Goal: Task Accomplishment & Management: Manage account settings

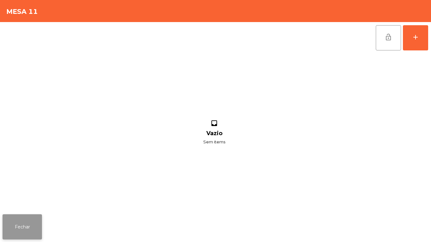
click at [17, 221] on button "Fechar" at bounding box center [22, 227] width 39 height 25
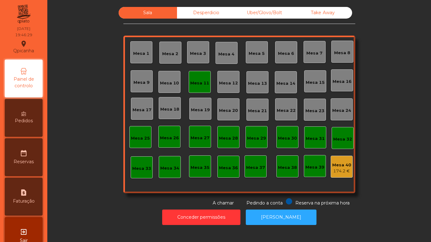
click at [197, 83] on div "Mesa 11" at bounding box center [199, 83] width 19 height 6
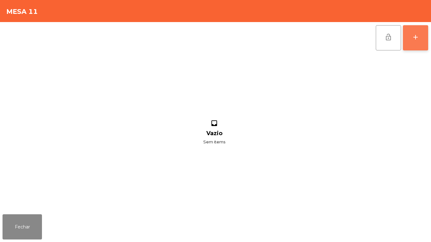
click at [415, 50] on button "add" at bounding box center [415, 37] width 25 height 25
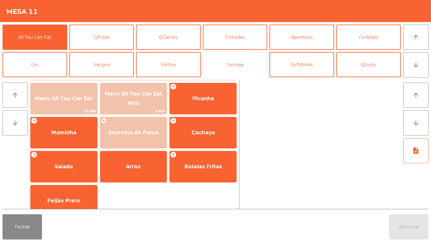
click at [242, 63] on button "Cerveja" at bounding box center [235, 64] width 65 height 25
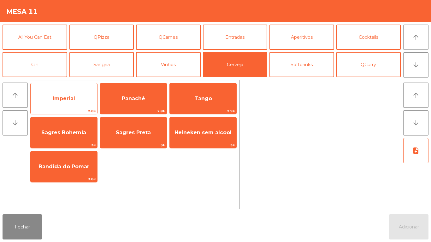
click at [65, 104] on span "Imperial" at bounding box center [64, 98] width 67 height 17
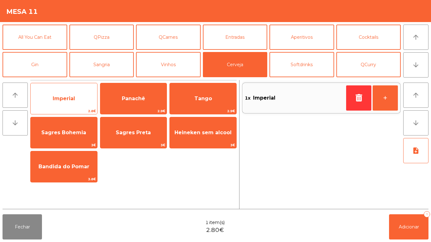
click at [69, 97] on span "Imperial" at bounding box center [64, 99] width 22 height 6
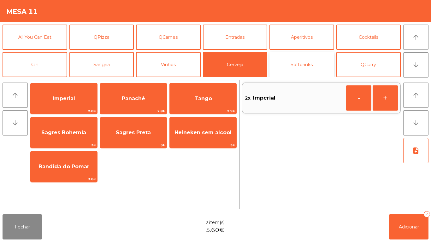
click at [303, 63] on button "Softdrinks" at bounding box center [301, 64] width 65 height 25
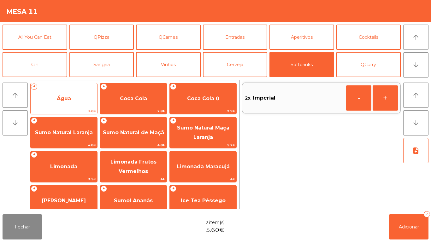
click at [73, 103] on span "Água" at bounding box center [64, 98] width 67 height 17
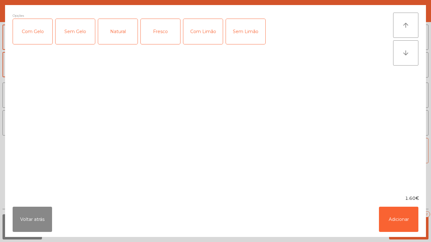
click at [122, 38] on div "Natural" at bounding box center [117, 31] width 39 height 25
click at [398, 215] on button "Adicionar" at bounding box center [398, 219] width 39 height 25
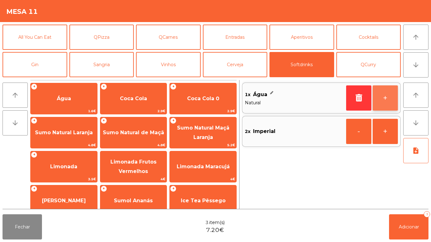
click at [384, 98] on button "+" at bounding box center [385, 97] width 25 height 25
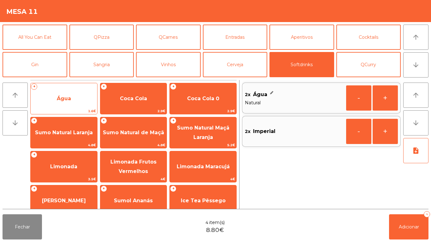
click at [78, 98] on span "Água" at bounding box center [64, 98] width 67 height 17
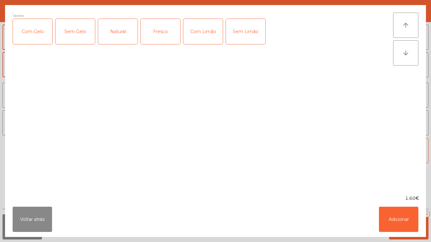
click at [162, 34] on div "Fresco" at bounding box center [160, 31] width 39 height 25
click at [399, 214] on button "Adicionar" at bounding box center [398, 219] width 39 height 25
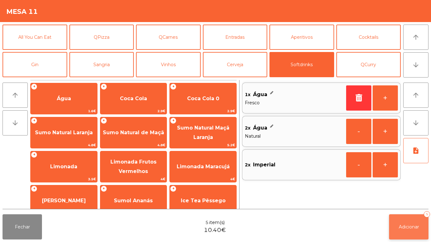
click at [405, 222] on button "Adicionar 5" at bounding box center [408, 227] width 39 height 25
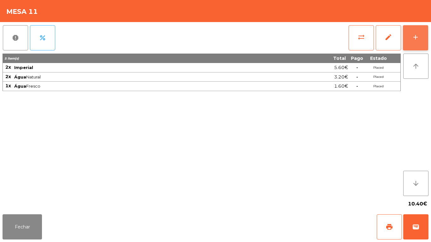
click at [415, 37] on div "add" at bounding box center [416, 37] width 8 height 8
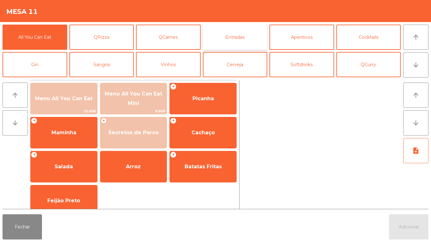
click at [248, 38] on button "Entradas" at bounding box center [235, 37] width 65 height 25
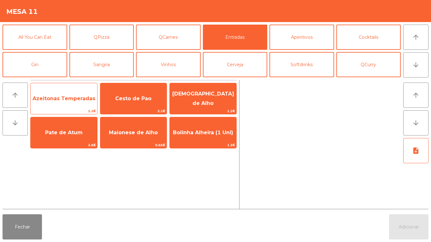
click at [79, 103] on span "Azeitonas Temperadas" at bounding box center [64, 98] width 67 height 17
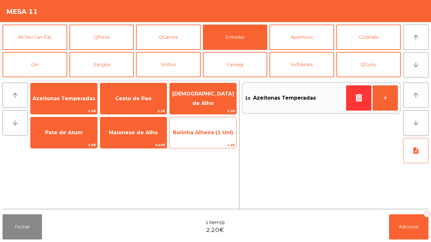
click at [212, 133] on span "Bolinha Alheira (1 Uni)" at bounding box center [203, 133] width 60 height 6
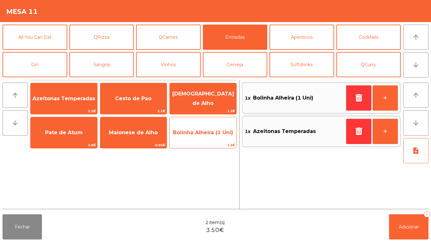
click at [210, 138] on span "Bolinha Alheira (1 Uni)" at bounding box center [203, 132] width 67 height 17
click at [210, 137] on span "Bolinha Alheira (1 Uni)" at bounding box center [203, 132] width 67 height 17
click at [209, 136] on span "Bolinha Alheira (1 Uni)" at bounding box center [203, 132] width 67 height 17
click at [215, 134] on span "Bolinha Alheira (1 Uni)" at bounding box center [203, 133] width 60 height 6
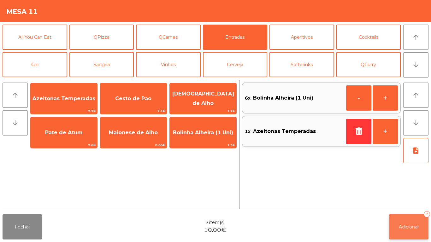
click at [417, 221] on button "Adicionar 7" at bounding box center [408, 227] width 39 height 25
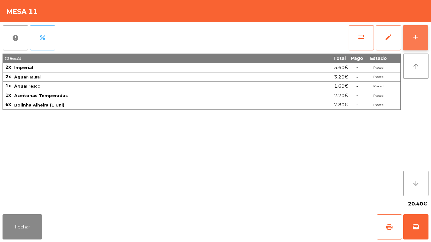
click at [421, 41] on button "add" at bounding box center [415, 37] width 25 height 25
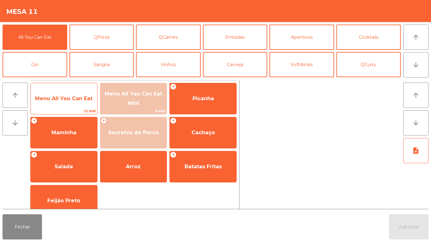
click at [74, 98] on span "Menu All You Can Eat" at bounding box center [63, 99] width 57 height 6
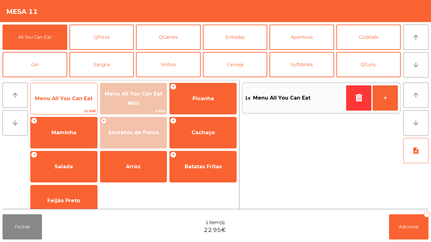
click at [80, 100] on span "Menu All You Can Eat" at bounding box center [63, 99] width 57 height 6
click at [79, 109] on span "22.95€" at bounding box center [64, 111] width 67 height 6
click at [89, 96] on span "Menu All You Can Eat" at bounding box center [63, 99] width 57 height 6
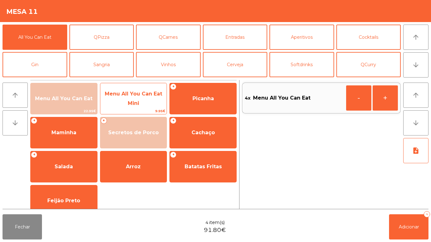
click at [127, 103] on span "Menu All You Can Eat Mini" at bounding box center [133, 98] width 67 height 27
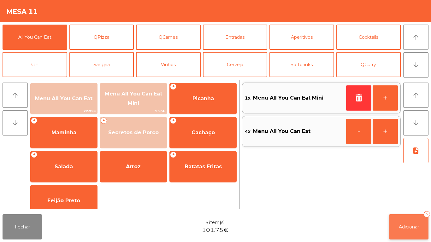
click at [404, 227] on span "Adicionar" at bounding box center [409, 227] width 20 height 6
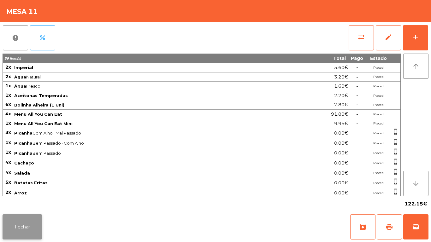
click at [31, 215] on button "Fechar" at bounding box center [22, 227] width 39 height 25
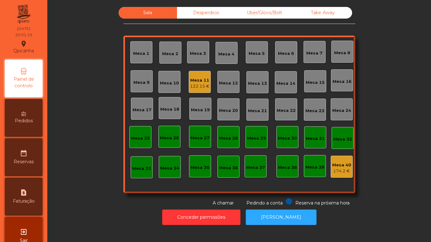
click at [145, 62] on div "Mesa 1" at bounding box center [141, 52] width 22 height 22
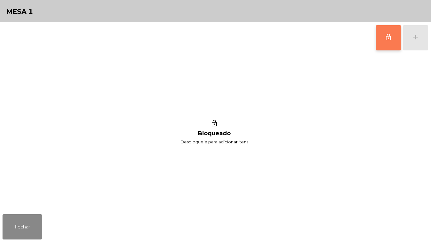
click at [383, 36] on button "lock_outline" at bounding box center [388, 37] width 25 height 25
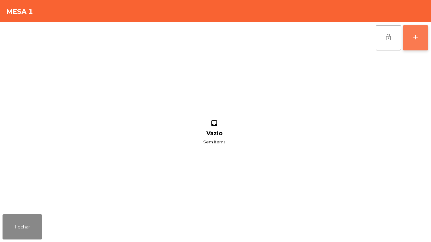
click at [419, 43] on button "add" at bounding box center [415, 37] width 25 height 25
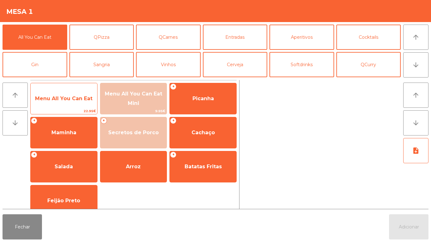
click at [79, 95] on span "Menu All You Can Eat" at bounding box center [64, 98] width 67 height 17
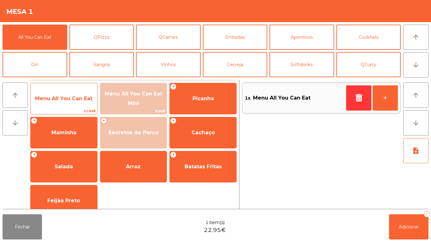
click at [80, 97] on span "Menu All You Can Eat" at bounding box center [63, 99] width 57 height 6
click at [85, 97] on span "Menu All You Can Eat" at bounding box center [63, 99] width 57 height 6
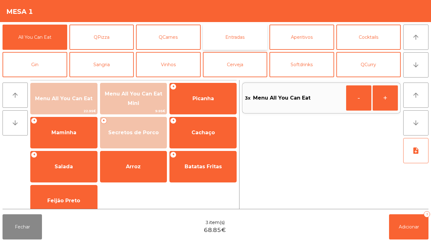
click at [238, 41] on button "Entradas" at bounding box center [235, 37] width 65 height 25
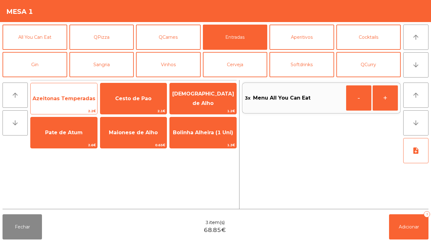
click at [84, 94] on span "Azeitonas Temperadas" at bounding box center [64, 98] width 67 height 17
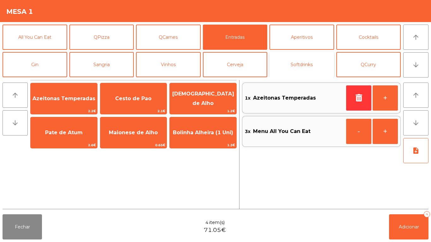
click at [303, 62] on button "Softdrinks" at bounding box center [301, 64] width 65 height 25
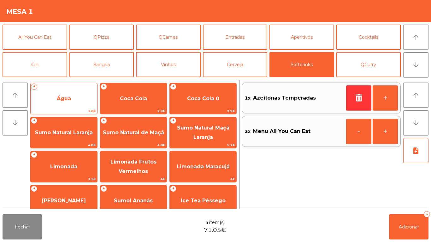
click at [80, 103] on span "Água" at bounding box center [64, 98] width 67 height 17
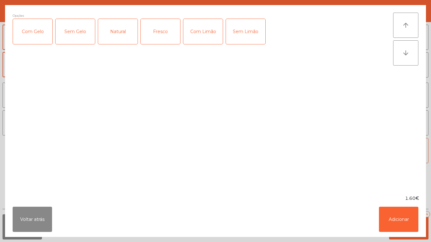
click at [163, 31] on div "Fresco" at bounding box center [160, 31] width 39 height 25
click at [398, 227] on button "Adicionar" at bounding box center [398, 219] width 39 height 25
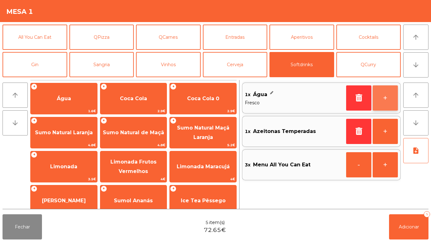
click at [389, 102] on button "+" at bounding box center [385, 97] width 25 height 25
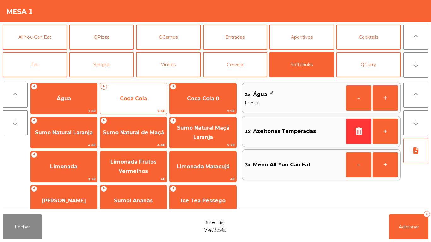
click at [150, 99] on span "Coca Cola" at bounding box center [133, 98] width 67 height 17
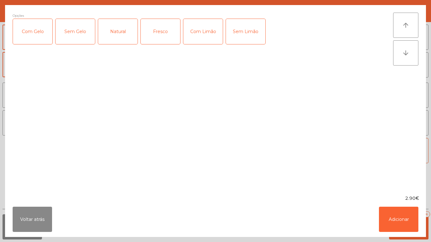
click at [38, 35] on div "Com Gelo" at bounding box center [32, 31] width 39 height 25
click at [201, 34] on div "Com Limão" at bounding box center [202, 31] width 39 height 25
click at [408, 217] on button "Adicionar" at bounding box center [398, 219] width 39 height 25
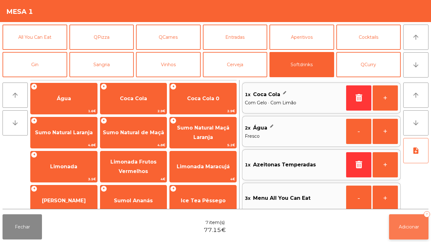
click at [403, 226] on span "Adicionar" at bounding box center [409, 227] width 20 height 6
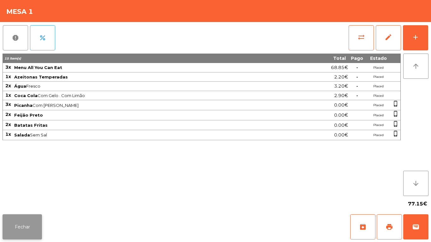
click at [22, 226] on button "Fechar" at bounding box center [22, 227] width 39 height 25
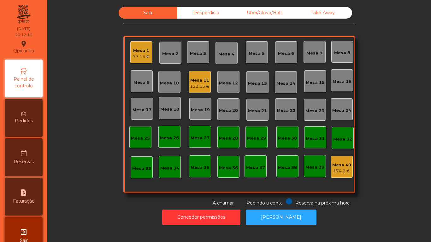
click at [201, 82] on div "Mesa 11" at bounding box center [200, 80] width 20 height 6
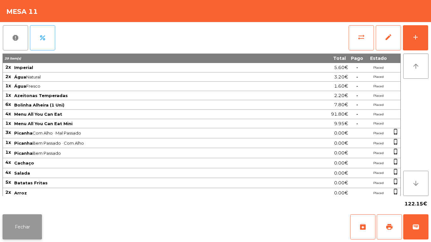
click at [25, 227] on button "Fechar" at bounding box center [22, 227] width 39 height 25
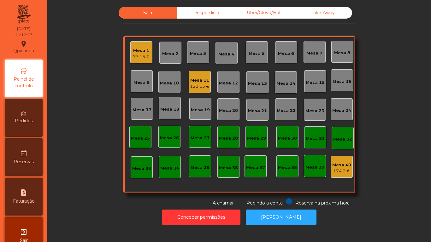
click at [255, 49] on div "Mesa 5" at bounding box center [257, 52] width 16 height 9
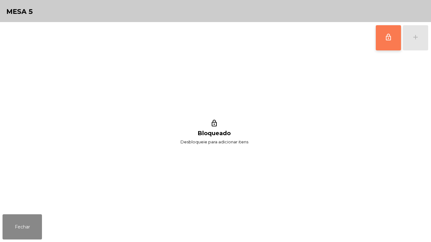
click at [385, 38] on span "lock_outline" at bounding box center [389, 37] width 8 height 8
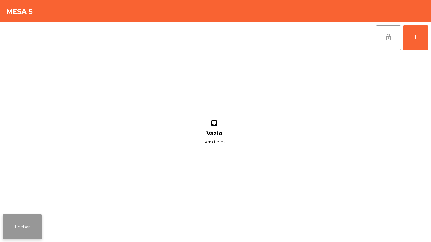
click at [33, 224] on button "Fechar" at bounding box center [22, 227] width 39 height 25
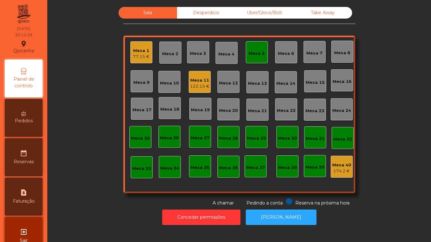
click at [251, 58] on div "Mesa 5" at bounding box center [257, 52] width 22 height 22
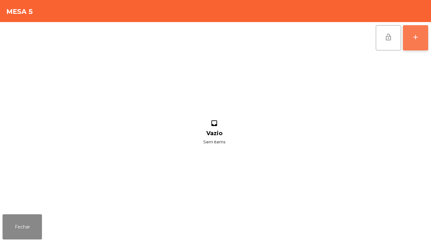
click at [408, 33] on button "add" at bounding box center [415, 37] width 25 height 25
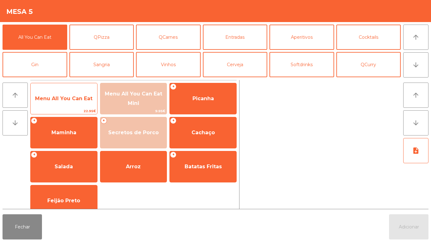
click at [74, 102] on span "Menu All You Can Eat" at bounding box center [64, 98] width 67 height 17
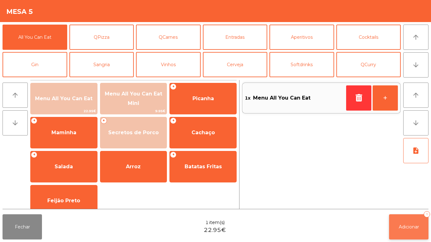
click at [415, 222] on button "Adicionar 1" at bounding box center [408, 227] width 39 height 25
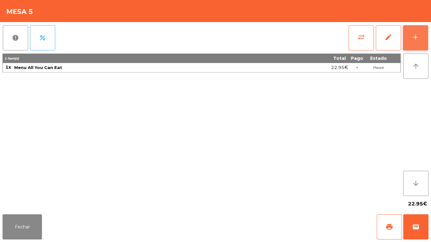
click at [415, 33] on div "add" at bounding box center [416, 37] width 8 height 8
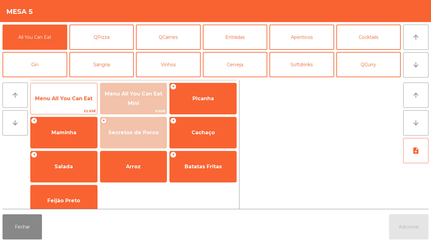
click at [65, 102] on span "Menu All You Can Eat" at bounding box center [64, 98] width 67 height 17
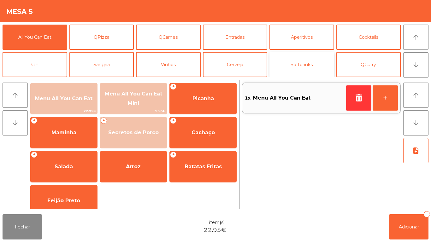
click at [300, 67] on button "Softdrinks" at bounding box center [301, 64] width 65 height 25
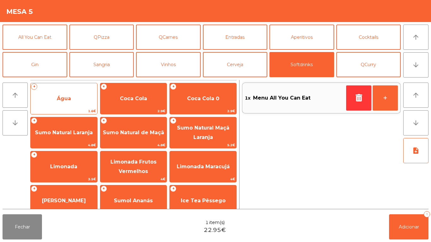
click at [75, 99] on span "Água" at bounding box center [64, 98] width 67 height 17
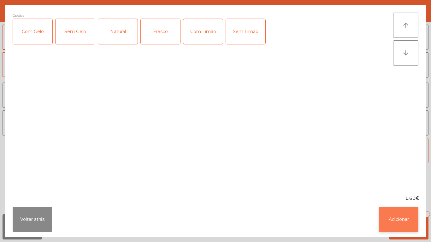
click at [397, 218] on button "Adicionar" at bounding box center [398, 219] width 39 height 25
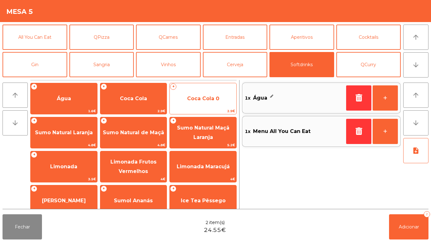
click at [203, 101] on span "Coca Cola 0" at bounding box center [203, 99] width 32 height 6
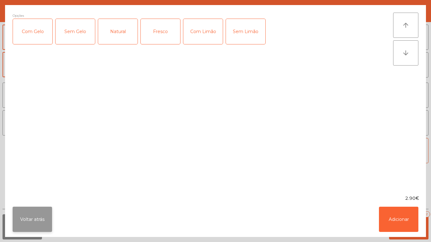
click at [39, 221] on button "Voltar atrás" at bounding box center [32, 219] width 39 height 25
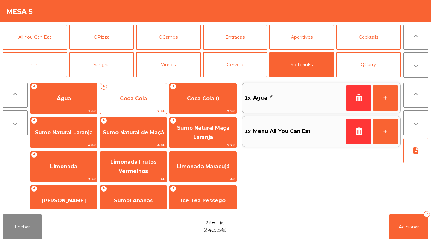
click at [153, 107] on span "Coca Cola" at bounding box center [133, 98] width 67 height 17
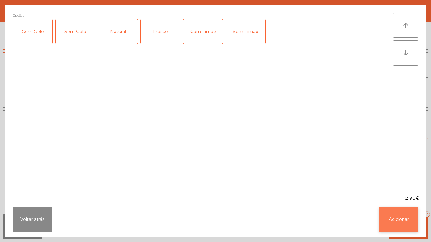
click at [404, 220] on button "Adicionar" at bounding box center [398, 219] width 39 height 25
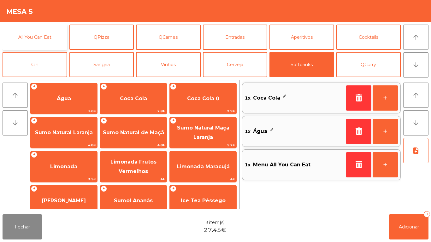
click at [41, 40] on button "All You Can Eat" at bounding box center [35, 37] width 65 height 25
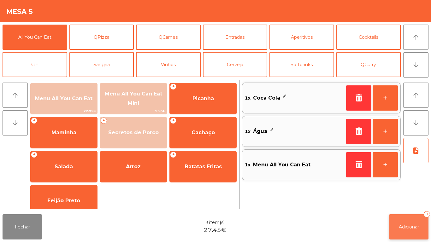
click at [415, 227] on span "Adicionar" at bounding box center [409, 227] width 20 height 6
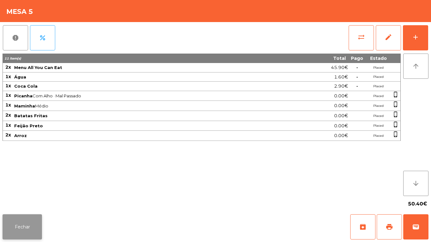
click at [18, 219] on button "Fechar" at bounding box center [22, 227] width 39 height 25
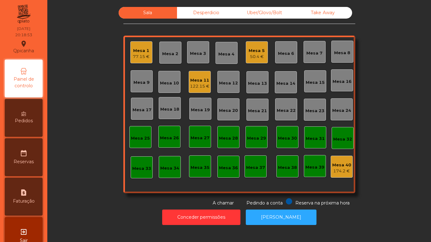
click at [171, 61] on div "Mesa 2" at bounding box center [170, 53] width 22 height 22
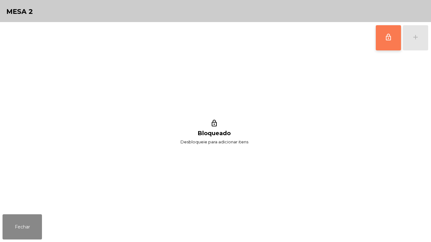
click at [384, 44] on button "lock_outline" at bounding box center [388, 37] width 25 height 25
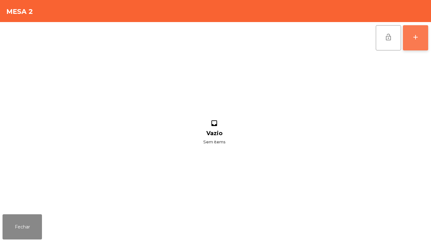
click at [412, 42] on button "add" at bounding box center [415, 37] width 25 height 25
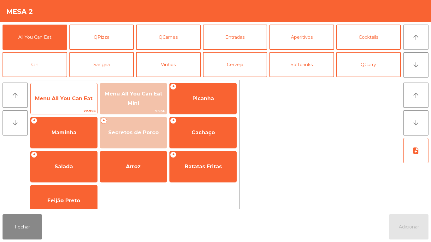
click at [71, 97] on span "Menu All You Can Eat" at bounding box center [63, 99] width 57 height 6
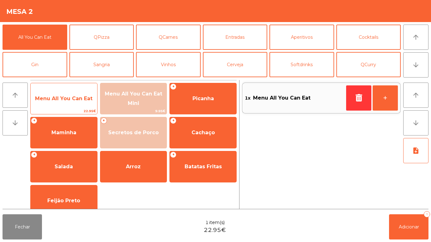
click at [68, 91] on span "Menu All You Can Eat" at bounding box center [64, 98] width 67 height 17
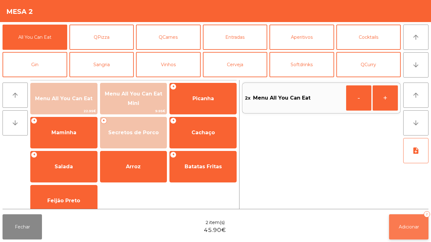
click at [410, 225] on span "Adicionar" at bounding box center [409, 227] width 20 height 6
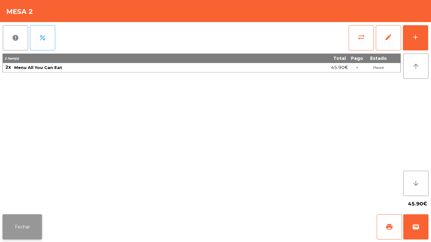
click at [26, 224] on button "Fechar" at bounding box center [22, 227] width 39 height 25
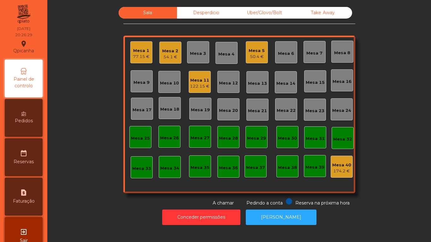
click at [224, 83] on div "Mesa 12" at bounding box center [228, 83] width 19 height 6
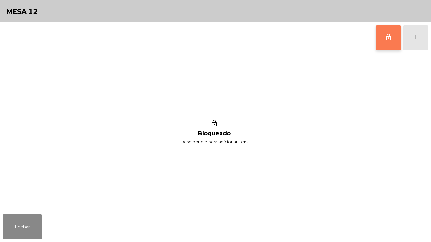
click at [378, 38] on button "lock_outline" at bounding box center [388, 37] width 25 height 25
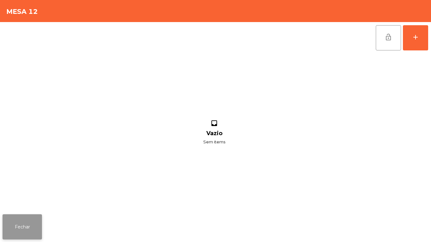
click at [29, 223] on button "Fechar" at bounding box center [22, 227] width 39 height 25
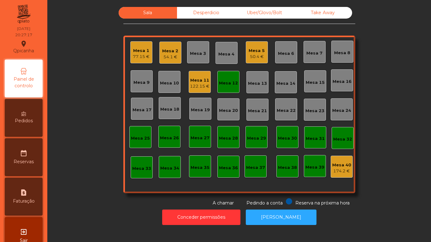
click at [226, 75] on div "Mesa 12" at bounding box center [228, 82] width 22 height 22
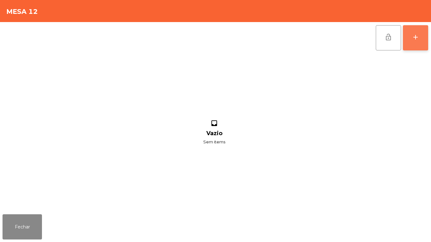
click at [416, 40] on div "add" at bounding box center [416, 37] width 8 height 8
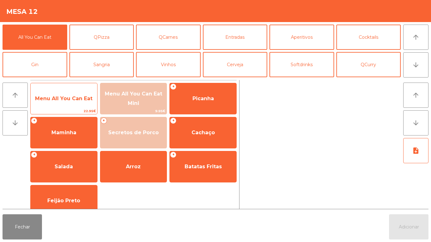
click at [79, 99] on span "Menu All You Can Eat" at bounding box center [63, 99] width 57 height 6
click at [79, 97] on span "Menu All You Can Eat" at bounding box center [63, 99] width 57 height 6
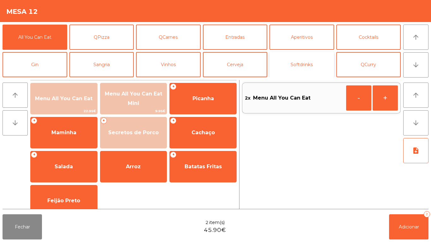
click at [298, 64] on button "Softdrinks" at bounding box center [301, 64] width 65 height 25
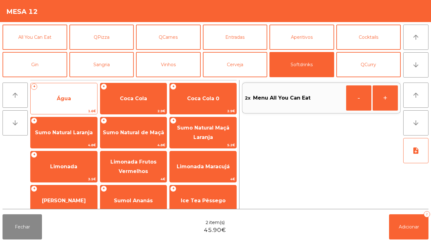
click at [76, 101] on span "Água" at bounding box center [64, 98] width 67 height 17
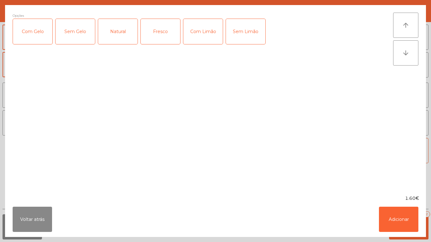
click at [161, 32] on div "Fresco" at bounding box center [160, 31] width 39 height 25
click at [402, 216] on button "Adicionar" at bounding box center [398, 219] width 39 height 25
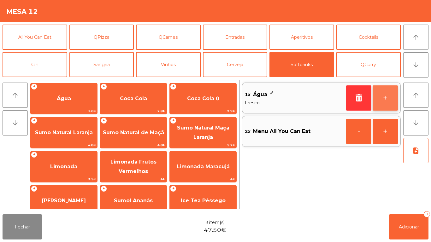
click at [381, 103] on button "+" at bounding box center [385, 97] width 25 height 25
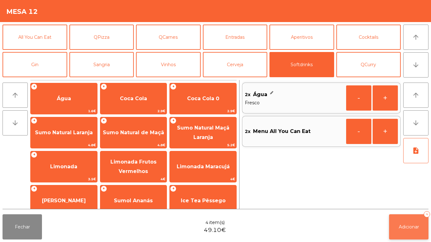
click at [410, 216] on button "Adicionar 4" at bounding box center [408, 227] width 39 height 25
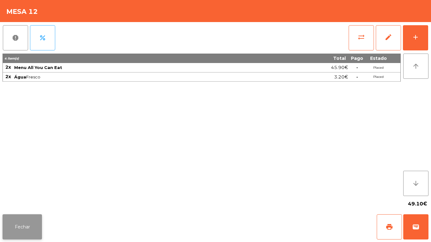
click at [20, 237] on button "Fechar" at bounding box center [22, 227] width 39 height 25
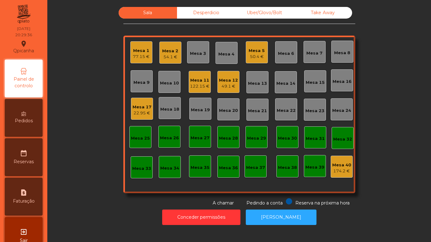
click at [166, 53] on div "Mesa 2" at bounding box center [170, 51] width 16 height 6
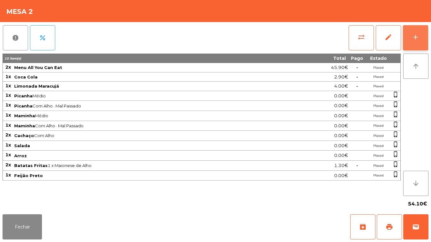
click at [419, 41] on button "add" at bounding box center [415, 37] width 25 height 25
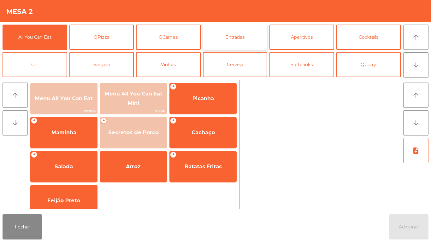
click at [238, 39] on button "Entradas" at bounding box center [235, 37] width 65 height 25
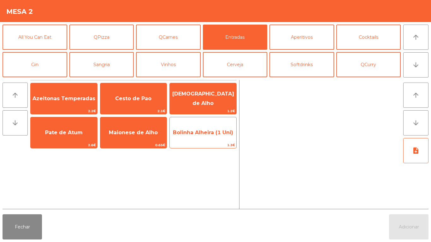
click at [206, 133] on span "Bolinha Alheira (1 Uni)" at bounding box center [203, 133] width 60 height 6
click at [198, 133] on span "Bolinha Alheira (1 Uni)" at bounding box center [203, 133] width 60 height 6
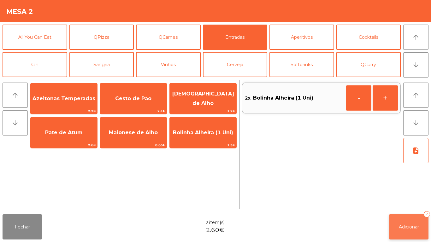
click at [427, 238] on button "Adicionar 2" at bounding box center [408, 227] width 39 height 25
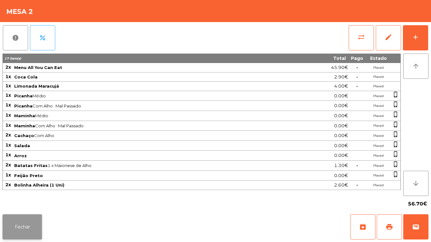
click at [32, 221] on button "Fechar" at bounding box center [22, 227] width 39 height 25
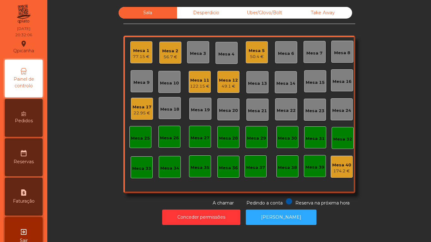
click at [142, 111] on div "22.95 €" at bounding box center [142, 113] width 19 height 6
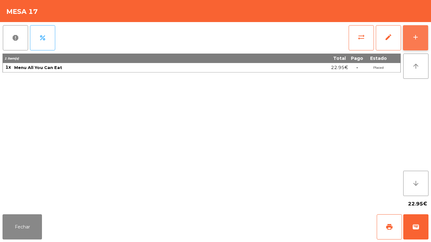
click at [416, 43] on button "add" at bounding box center [415, 37] width 25 height 25
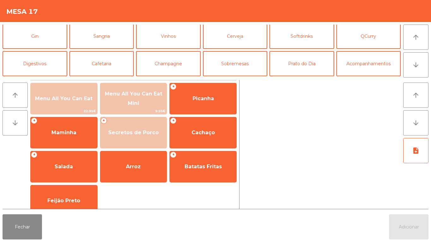
scroll to position [32, 0]
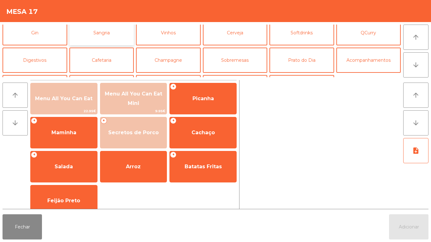
click at [112, 32] on button "Sangria" at bounding box center [101, 32] width 65 height 25
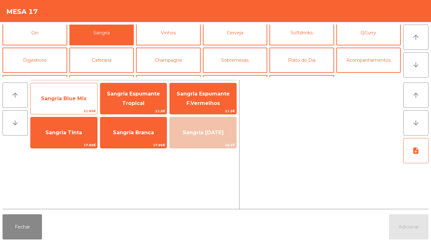
click at [73, 104] on span "Sangria Blue Mix" at bounding box center [64, 98] width 67 height 17
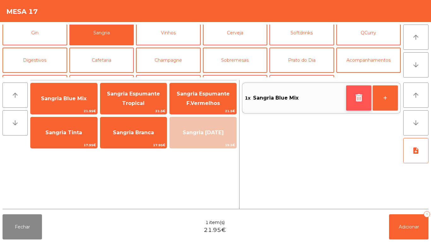
click at [355, 96] on icon "button" at bounding box center [358, 98] width 9 height 8
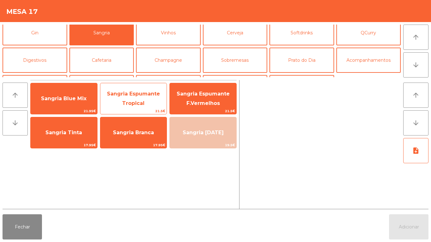
click at [144, 98] on span "Sangria Espumante Tropical" at bounding box center [133, 98] width 67 height 27
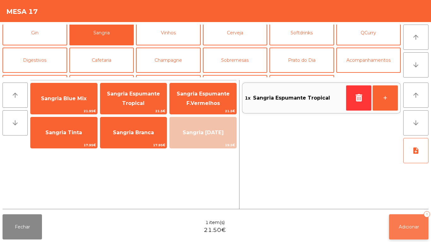
click at [422, 236] on button "Adicionar 1" at bounding box center [408, 227] width 39 height 25
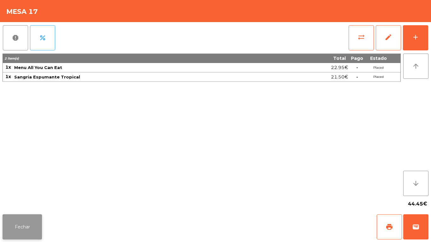
click at [17, 217] on button "Fechar" at bounding box center [22, 227] width 39 height 25
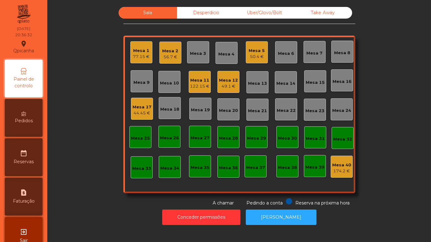
click at [194, 88] on div "122.15 €" at bounding box center [200, 86] width 20 height 6
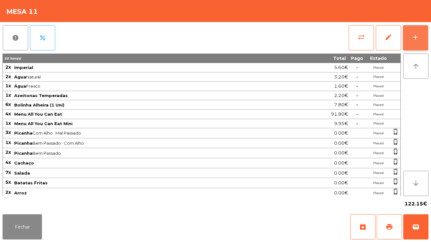
click at [411, 32] on button "add" at bounding box center [415, 37] width 25 height 25
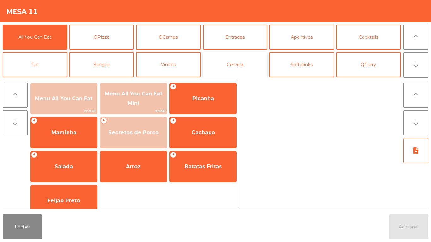
click at [234, 66] on button "Cerveja" at bounding box center [235, 64] width 65 height 25
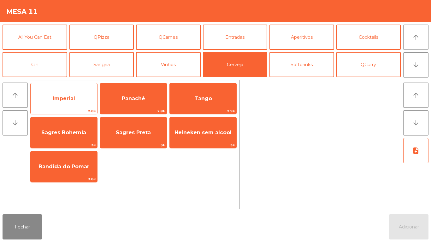
click at [74, 100] on span "Imperial" at bounding box center [64, 99] width 22 height 6
click at [70, 98] on span "Imperial" at bounding box center [64, 99] width 22 height 6
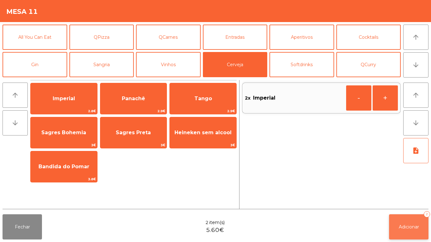
click at [409, 218] on button "Adicionar 2" at bounding box center [408, 227] width 39 height 25
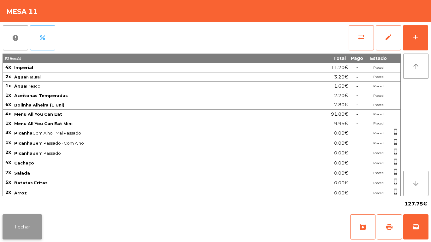
click at [28, 220] on button "Fechar" at bounding box center [22, 227] width 39 height 25
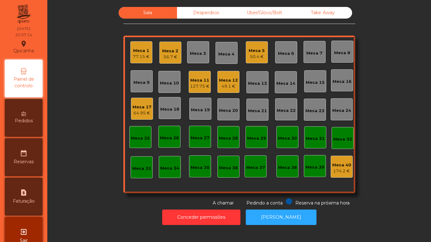
click at [249, 53] on div "Mesa 5" at bounding box center [257, 51] width 16 height 6
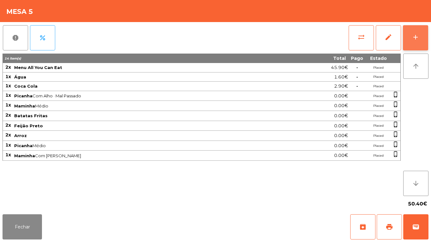
click at [415, 33] on div "add" at bounding box center [416, 37] width 8 height 8
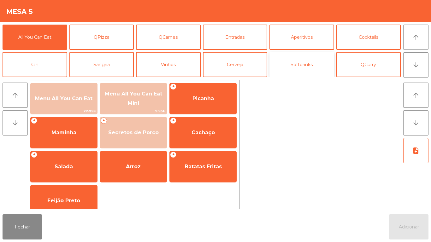
click at [298, 66] on button "Softdrinks" at bounding box center [301, 64] width 65 height 25
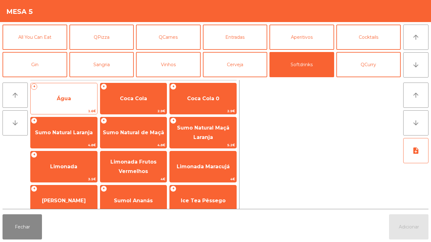
click at [74, 104] on span "Água" at bounding box center [64, 98] width 67 height 17
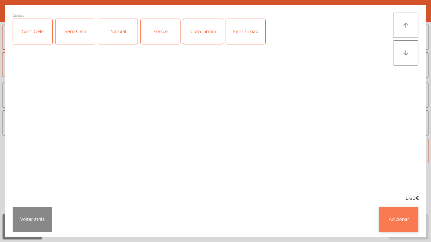
click at [397, 217] on button "Adicionar" at bounding box center [398, 219] width 39 height 25
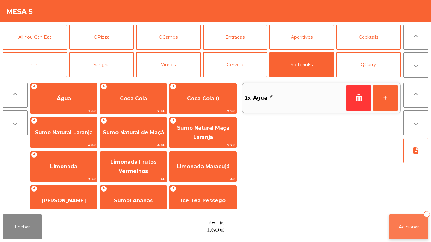
click at [412, 225] on span "Adicionar" at bounding box center [409, 227] width 20 height 6
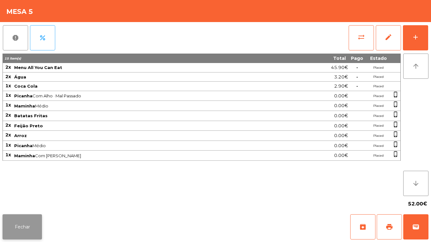
click at [21, 220] on button "Fechar" at bounding box center [22, 227] width 39 height 25
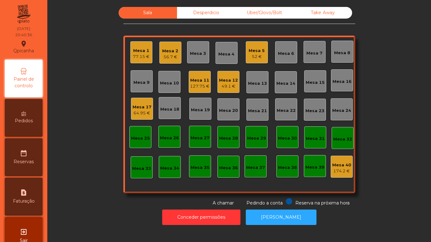
click at [223, 86] on div "49.1 €" at bounding box center [228, 86] width 19 height 6
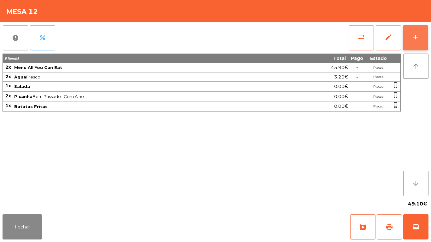
click at [412, 34] on div "add" at bounding box center [416, 37] width 8 height 8
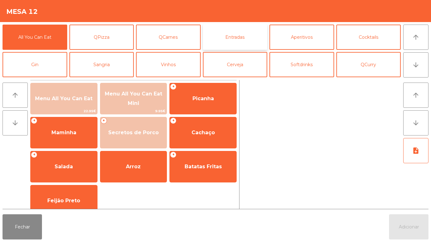
click at [240, 40] on button "Entradas" at bounding box center [235, 37] width 65 height 25
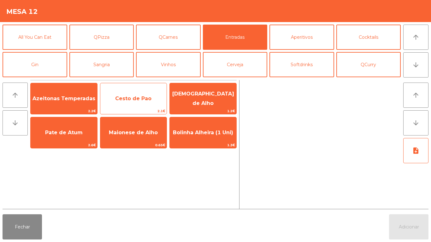
click at [126, 105] on span "Cesto de Pao" at bounding box center [133, 98] width 67 height 17
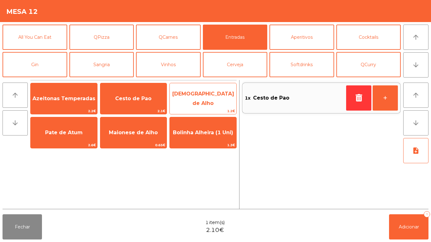
click at [200, 99] on span "[DEMOGRAPHIC_DATA] de Alho" at bounding box center [203, 98] width 62 height 15
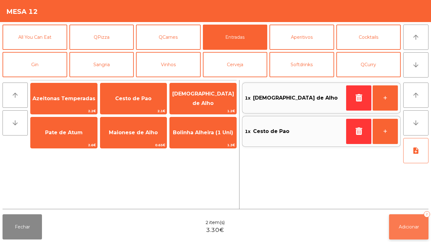
click at [413, 217] on button "Adicionar 2" at bounding box center [408, 227] width 39 height 25
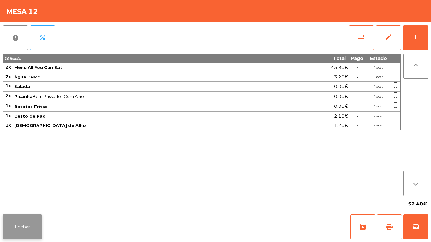
click at [26, 220] on button "Fechar" at bounding box center [22, 227] width 39 height 25
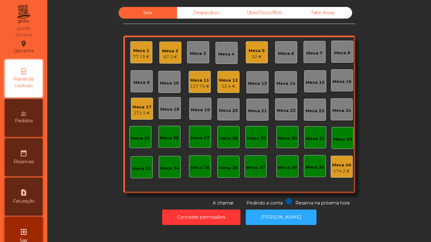
click at [141, 112] on div "271.5 €" at bounding box center [142, 113] width 19 height 6
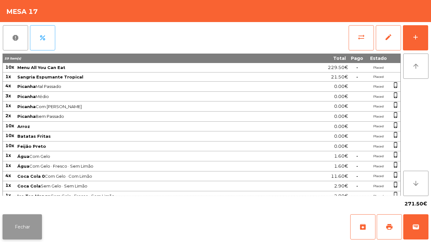
click at [30, 224] on button "Fechar" at bounding box center [22, 227] width 39 height 25
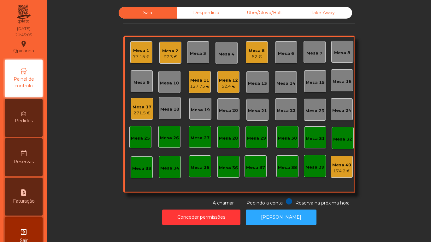
click at [137, 56] on div "77.15 €" at bounding box center [141, 57] width 17 height 6
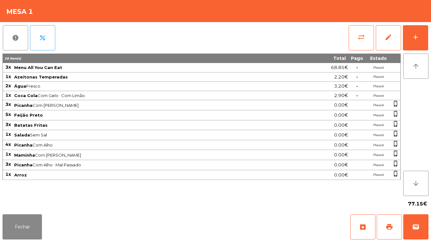
click at [429, 40] on div "report percent sync_alt edit add 28 item(s) Total Pago Estado 3x Menu All You C…" at bounding box center [215, 117] width 431 height 190
click at [413, 41] on button "add" at bounding box center [415, 37] width 25 height 25
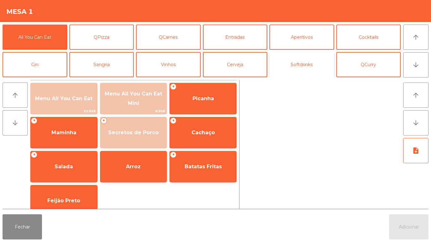
click at [299, 68] on button "Softdrinks" at bounding box center [301, 64] width 65 height 25
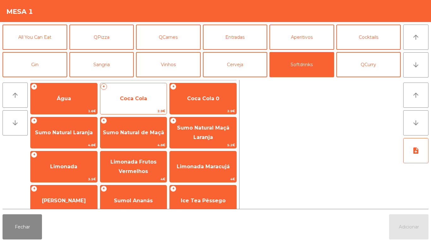
click at [145, 98] on span "Coca Cola" at bounding box center [133, 99] width 27 height 6
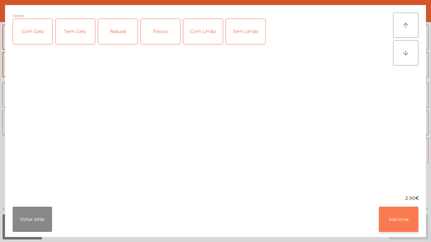
click at [396, 218] on button "Adicionar" at bounding box center [398, 219] width 39 height 25
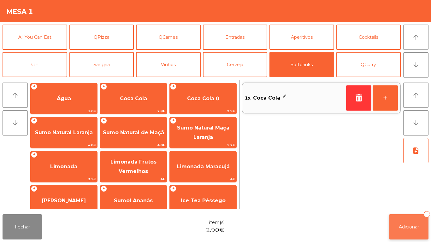
click at [410, 219] on button "Adicionar 1" at bounding box center [408, 227] width 39 height 25
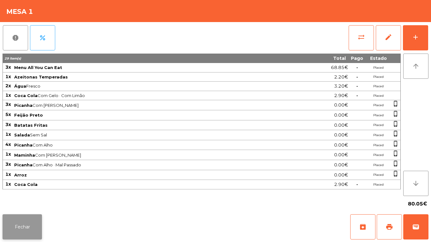
click at [30, 223] on button "Fechar" at bounding box center [22, 227] width 39 height 25
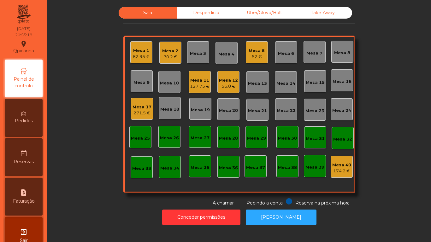
click at [141, 110] on div "Mesa 17" at bounding box center [142, 107] width 19 height 6
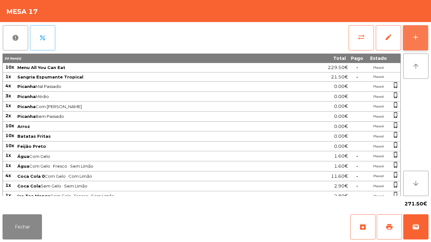
click at [417, 32] on button "add" at bounding box center [415, 37] width 25 height 25
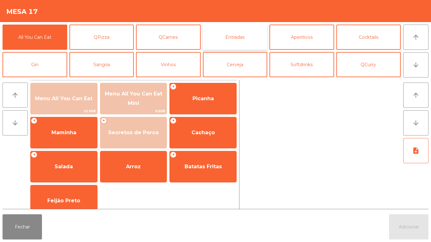
click at [237, 37] on button "Entradas" at bounding box center [235, 37] width 65 height 25
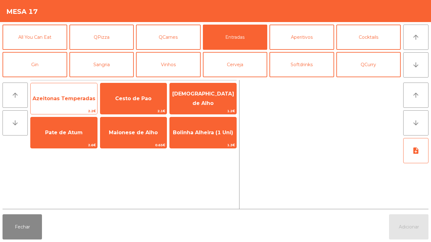
click at [71, 98] on span "Azeitonas Temperadas" at bounding box center [63, 99] width 63 height 6
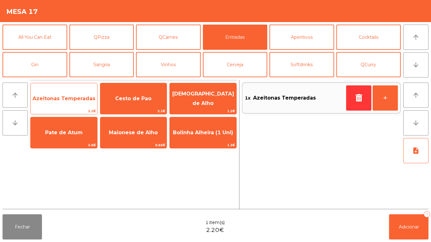
click at [68, 94] on span "Azeitonas Temperadas" at bounding box center [64, 98] width 67 height 17
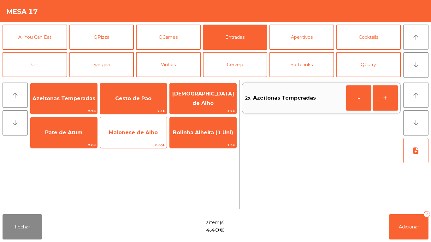
click at [141, 132] on span "Maionese de Alho" at bounding box center [133, 133] width 49 height 6
click at [139, 131] on span "Maionese de Alho" at bounding box center [133, 133] width 49 height 6
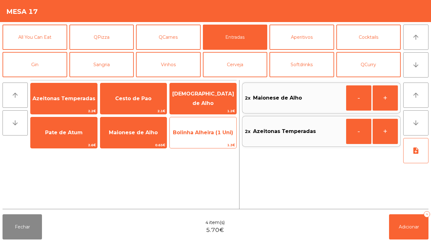
click at [200, 139] on span "Bolinha Alheira (1 Uni)" at bounding box center [203, 132] width 67 height 17
click at [202, 139] on span "Bolinha Alheira (1 Uni)" at bounding box center [203, 132] width 67 height 17
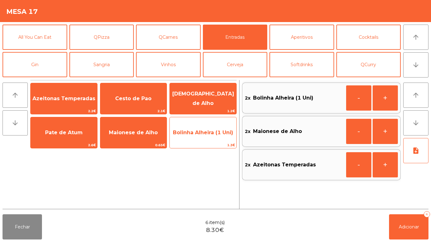
click at [204, 139] on span "Bolinha Alheira (1 Uni)" at bounding box center [203, 132] width 67 height 17
click at [205, 138] on span "Bolinha Alheira (1 Uni)" at bounding box center [203, 132] width 67 height 17
click at [206, 137] on span "Bolinha Alheira (1 Uni)" at bounding box center [203, 132] width 67 height 17
click at [204, 140] on span "Bolinha Alheira (1 Uni)" at bounding box center [203, 132] width 67 height 17
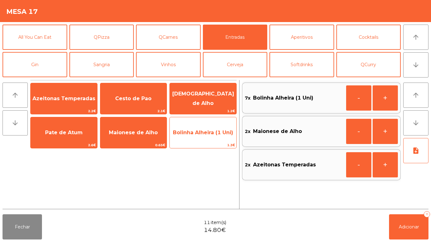
click at [205, 136] on span "Bolinha Alheira (1 Uni)" at bounding box center [203, 132] width 67 height 17
click at [205, 135] on span "Bolinha Alheira (1 Uni)" at bounding box center [203, 133] width 60 height 6
click at [199, 136] on span "Bolinha Alheira (1 Uni)" at bounding box center [203, 132] width 67 height 17
click at [197, 139] on span "Bolinha Alheira (1 Uni)" at bounding box center [203, 132] width 67 height 17
click at [197, 137] on span "Bolinha Alheira (1 Uni)" at bounding box center [203, 132] width 67 height 17
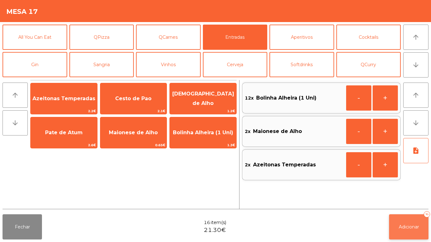
click at [404, 216] on button "Adicionar 16" at bounding box center [408, 227] width 39 height 25
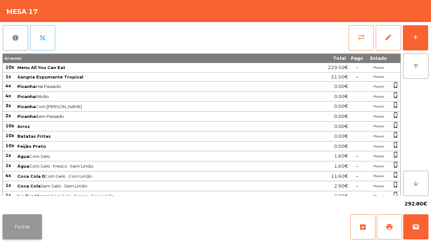
click at [28, 223] on button "Fechar" at bounding box center [22, 227] width 39 height 25
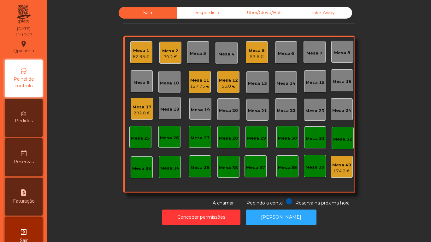
click at [203, 62] on div "Mesa 3" at bounding box center [198, 52] width 22 height 22
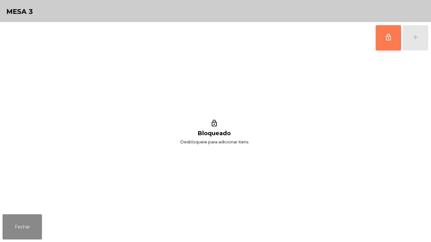
click at [382, 42] on button "lock_outline" at bounding box center [388, 37] width 25 height 25
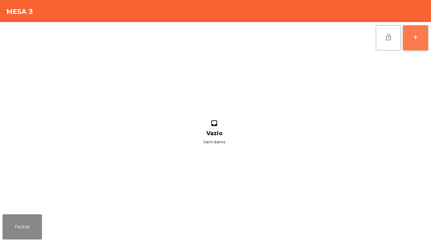
click at [415, 41] on div "add" at bounding box center [416, 37] width 8 height 8
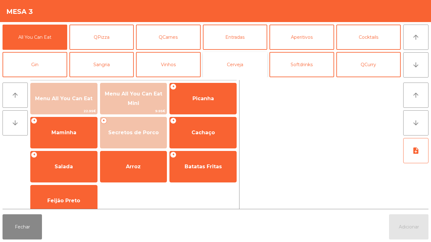
click at [235, 64] on button "Cerveja" at bounding box center [235, 64] width 65 height 25
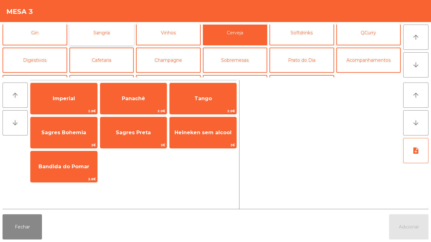
click at [118, 32] on button "Sangria" at bounding box center [101, 32] width 65 height 25
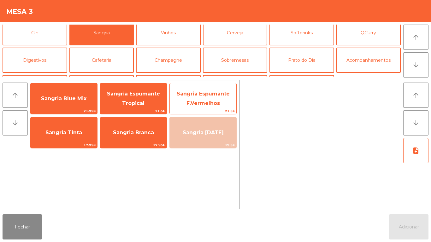
click at [217, 103] on span "Sangria Espumante F.Vermelhos" at bounding box center [203, 98] width 53 height 15
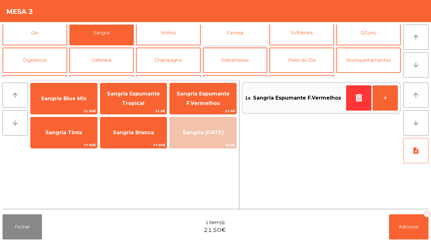
click at [234, 36] on button "Cerveja" at bounding box center [235, 32] width 65 height 25
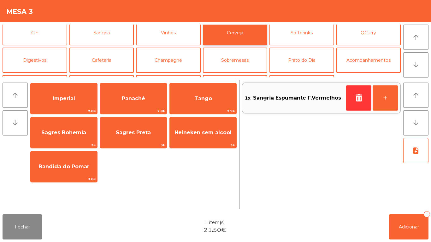
scroll to position [0, 0]
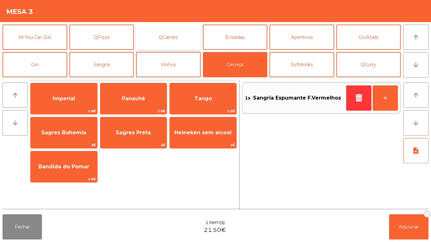
click at [180, 36] on button "QCarnes" at bounding box center [168, 37] width 65 height 25
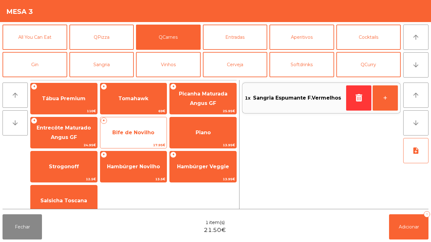
click at [156, 147] on span "17.95€" at bounding box center [133, 145] width 67 height 6
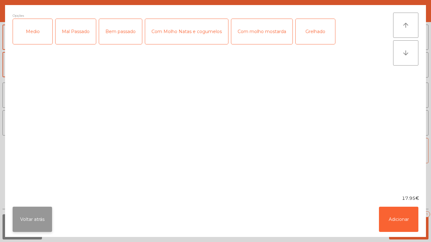
click at [35, 208] on button "Voltar atrás" at bounding box center [32, 219] width 39 height 25
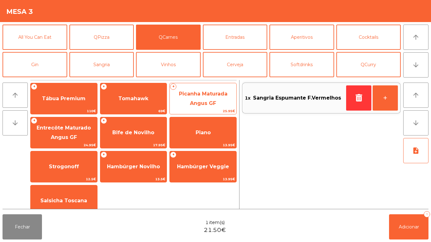
click at [200, 97] on span "Picanha Maturada Angus GF" at bounding box center [203, 98] width 67 height 27
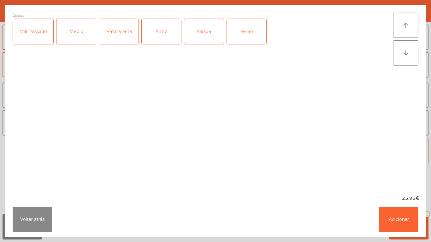
click at [80, 34] on div "Médio" at bounding box center [75, 31] width 39 height 25
click at [163, 36] on div "Arroz" at bounding box center [161, 31] width 39 height 25
click at [205, 30] on div "Salada" at bounding box center [203, 31] width 39 height 25
click at [406, 216] on button "Adicionar" at bounding box center [398, 219] width 39 height 25
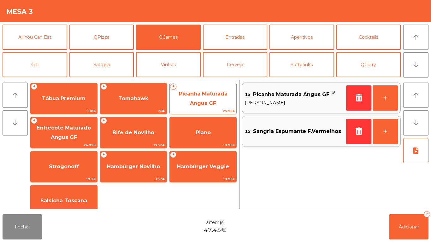
click at [210, 106] on span "Picanha Maturada Angus GF" at bounding box center [203, 98] width 49 height 15
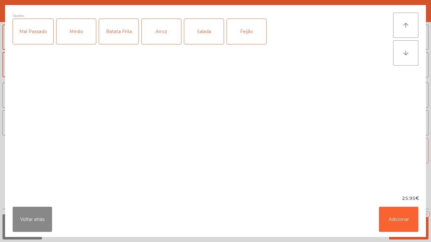
click at [80, 33] on div "Médio" at bounding box center [75, 31] width 39 height 25
click at [159, 36] on div "Arroz" at bounding box center [161, 31] width 39 height 25
click at [121, 38] on div "Batata Frita" at bounding box center [118, 31] width 39 height 25
click at [393, 215] on button "Adicionar" at bounding box center [398, 219] width 39 height 25
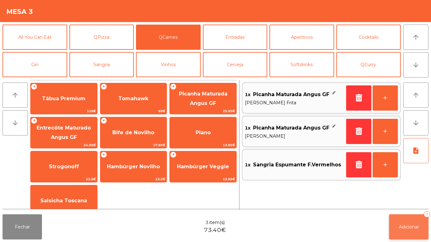
click at [415, 227] on span "Adicionar" at bounding box center [409, 227] width 20 height 6
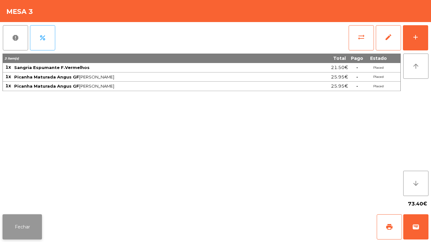
click at [19, 221] on button "Fechar" at bounding box center [22, 227] width 39 height 25
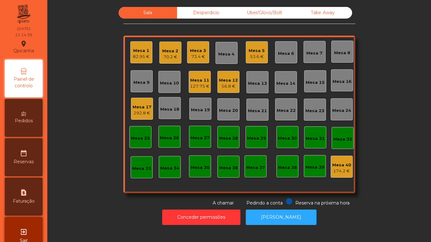
click at [148, 111] on div "292.8 €" at bounding box center [142, 113] width 19 height 6
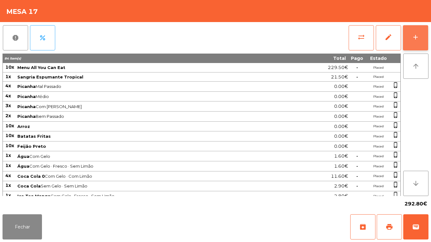
click at [427, 43] on button "add" at bounding box center [415, 37] width 25 height 25
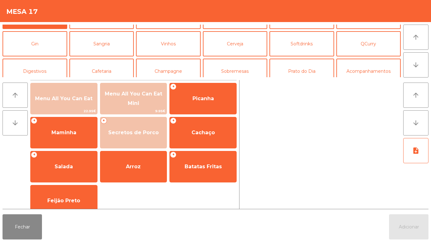
scroll to position [25, 0]
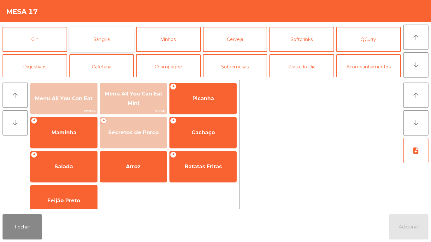
click at [109, 44] on button "Sangria" at bounding box center [101, 39] width 65 height 25
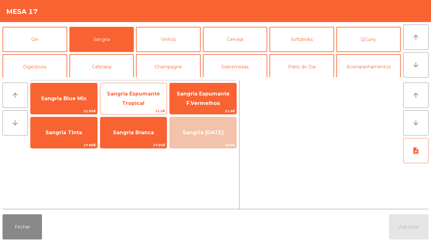
click at [142, 100] on span "Sangria Espumante Tropical" at bounding box center [133, 98] width 67 height 27
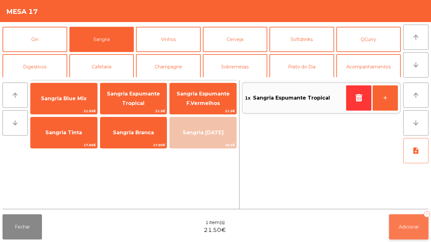
click at [416, 227] on span "Adicionar" at bounding box center [409, 227] width 20 height 6
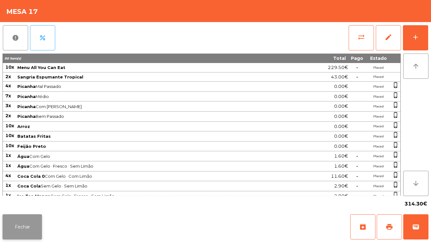
click at [27, 219] on button "Fechar" at bounding box center [22, 227] width 39 height 25
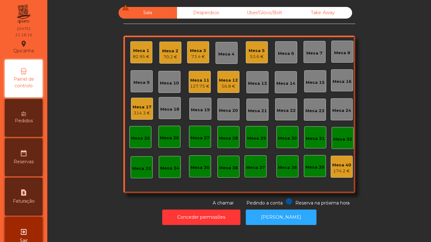
click at [229, 80] on div "Mesa 12" at bounding box center [228, 80] width 19 height 6
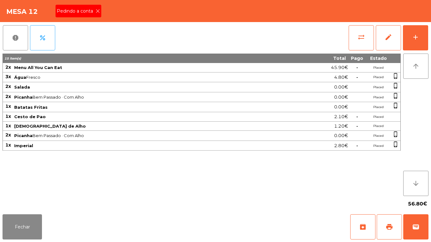
click at [96, 13] on icon at bounding box center [98, 11] width 4 height 4
click at [390, 227] on span "print" at bounding box center [390, 227] width 8 height 8
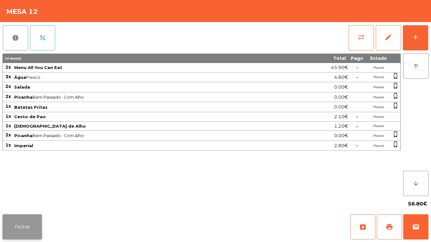
click at [33, 225] on button "Fechar" at bounding box center [22, 227] width 39 height 25
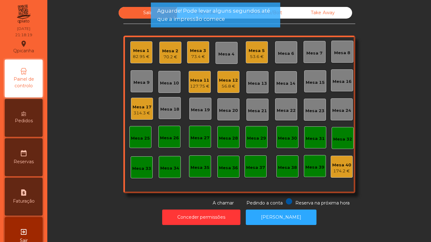
click at [198, 53] on div "Mesa 3" at bounding box center [198, 51] width 16 height 6
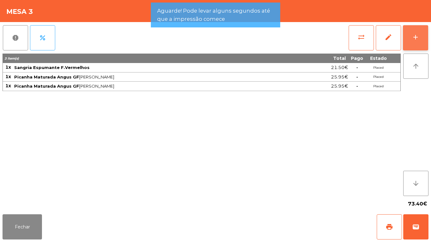
click at [419, 39] on div "add" at bounding box center [416, 37] width 8 height 8
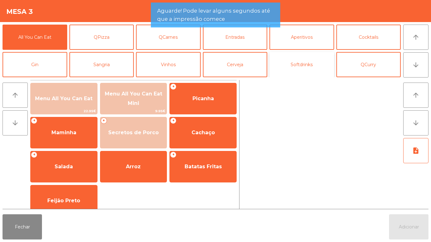
click at [306, 65] on button "Softdrinks" at bounding box center [301, 64] width 65 height 25
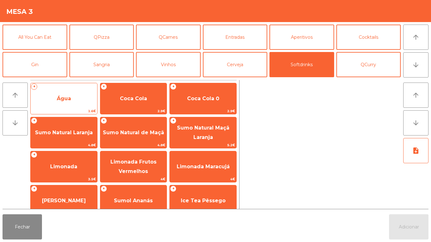
click at [74, 100] on span "Água" at bounding box center [64, 98] width 67 height 17
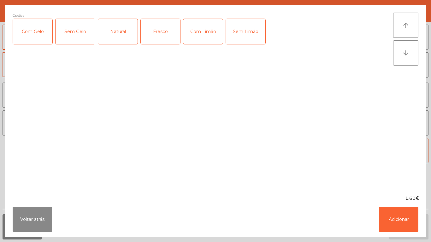
click at [163, 33] on div "Fresco" at bounding box center [160, 31] width 39 height 25
click at [400, 218] on button "Adicionar" at bounding box center [398, 219] width 39 height 25
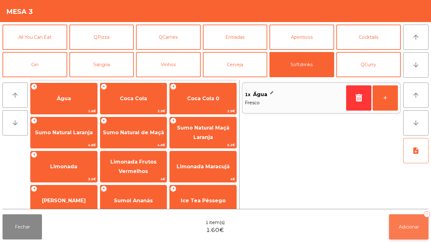
click at [409, 223] on button "Adicionar 1" at bounding box center [408, 227] width 39 height 25
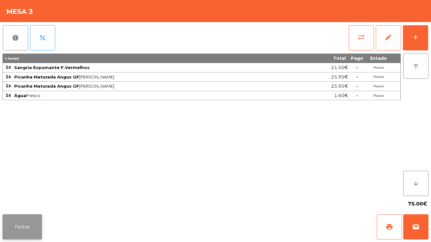
click at [32, 226] on button "Fechar" at bounding box center [22, 227] width 39 height 25
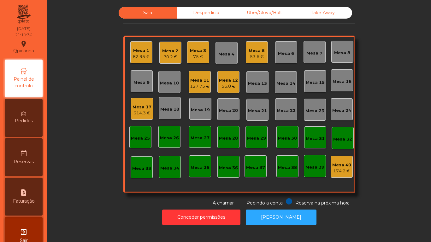
click at [250, 53] on div "Mesa 5" at bounding box center [257, 51] width 16 height 6
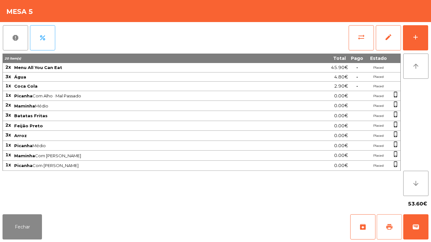
click at [393, 221] on button "print" at bounding box center [389, 227] width 25 height 25
click at [426, 237] on button "wallet" at bounding box center [415, 227] width 25 height 25
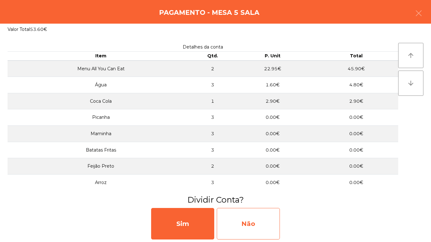
click at [270, 220] on div "Não" at bounding box center [248, 224] width 63 height 32
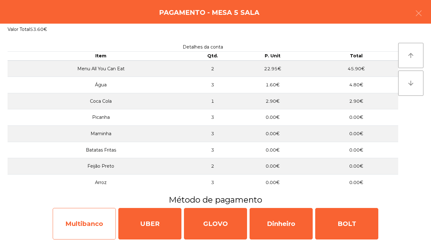
click at [90, 220] on div "Multibanco" at bounding box center [84, 224] width 63 height 32
select select "**"
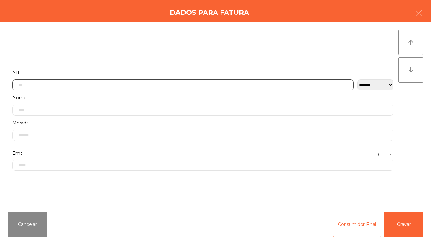
click at [156, 86] on input "text" at bounding box center [182, 85] width 341 height 11
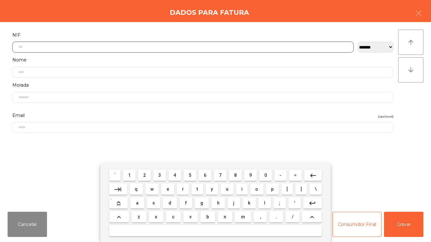
scroll to position [38, 0]
click at [148, 170] on button "2" at bounding box center [144, 175] width 13 height 11
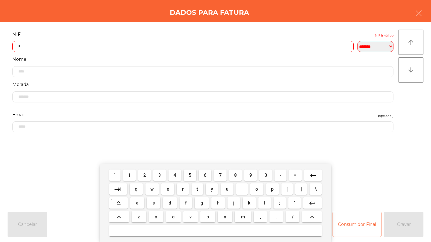
click at [200, 174] on button "6" at bounding box center [205, 175] width 13 height 11
click at [250, 174] on span "9" at bounding box center [250, 175] width 3 height 5
click at [235, 175] on span "8" at bounding box center [235, 175] width 3 height 5
click at [175, 175] on span "4" at bounding box center [175, 175] width 3 height 5
click at [205, 174] on span "6" at bounding box center [205, 175] width 3 height 5
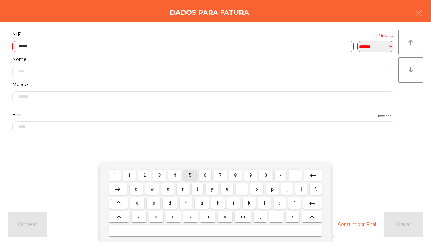
click at [190, 175] on span "5" at bounding box center [190, 175] width 3 height 5
click at [266, 175] on span "0" at bounding box center [265, 175] width 3 height 5
click at [205, 174] on span "6" at bounding box center [205, 175] width 3 height 5
type input "*********"
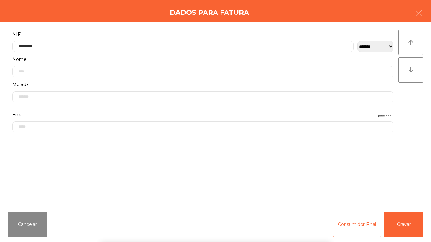
click at [400, 226] on div "` 1 2 3 4 5 6 7 8 9 0 - = keyboard_backspace keyboard_tab q w e r t y u i o p […" at bounding box center [215, 203] width 431 height 78
click at [406, 226] on button "Gravar" at bounding box center [403, 224] width 39 height 25
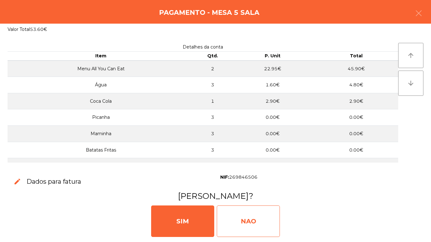
click at [253, 219] on div "NAO" at bounding box center [248, 222] width 63 height 32
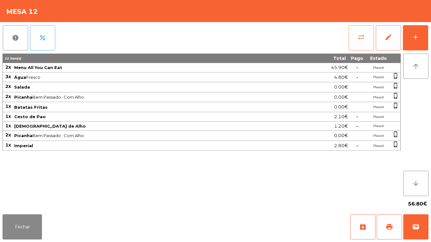
click at [358, 40] on span "sync_alt" at bounding box center [361, 37] width 8 height 8
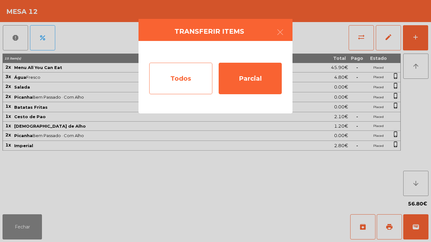
click at [181, 81] on div "Todos" at bounding box center [180, 79] width 63 height 32
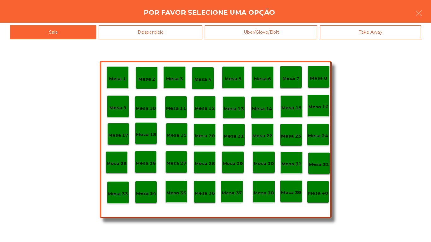
click at [317, 190] on p "Mesa 40" at bounding box center [318, 193] width 20 height 7
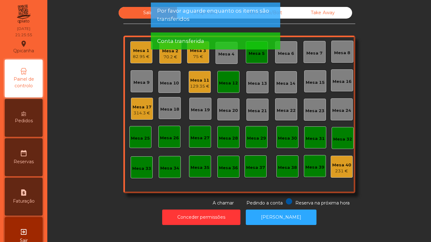
click at [226, 80] on div "Mesa 12" at bounding box center [228, 83] width 19 height 6
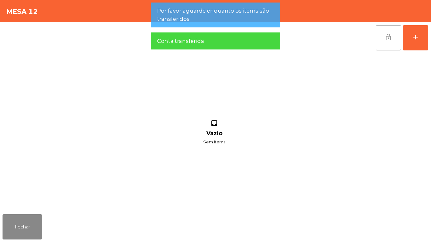
click at [382, 33] on button "lock_open" at bounding box center [388, 37] width 25 height 25
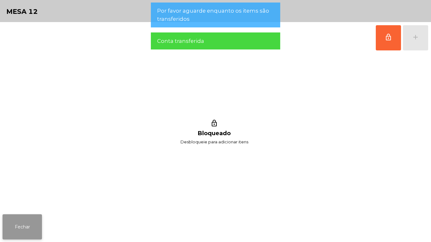
click at [35, 227] on button "Fechar" at bounding box center [22, 227] width 39 height 25
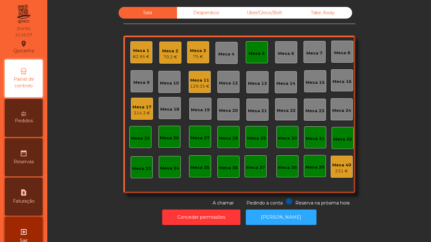
click at [255, 52] on div "Mesa 5" at bounding box center [257, 53] width 16 height 6
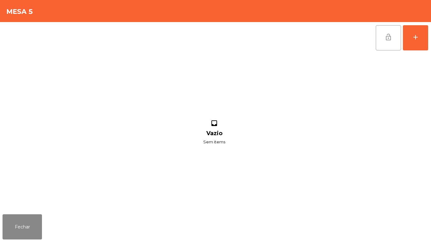
click at [383, 37] on button "lock_open" at bounding box center [388, 37] width 25 height 25
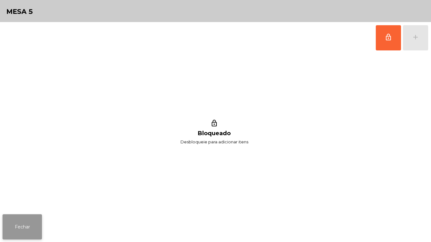
click at [28, 224] on button "Fechar" at bounding box center [22, 227] width 39 height 25
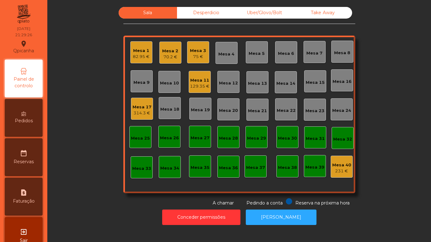
click at [172, 57] on div "70.2 €" at bounding box center [170, 57] width 16 height 6
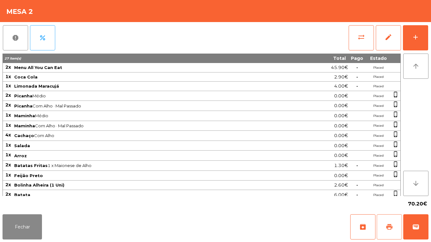
click at [389, 224] on span "print" at bounding box center [390, 227] width 8 height 8
click at [27, 227] on button "Fechar" at bounding box center [22, 227] width 39 height 25
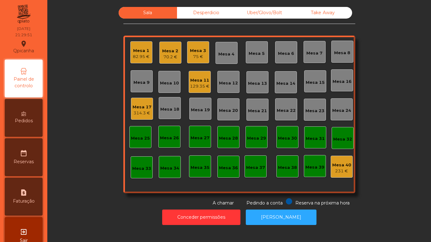
click at [165, 51] on div "Mesa 2" at bounding box center [170, 51] width 16 height 6
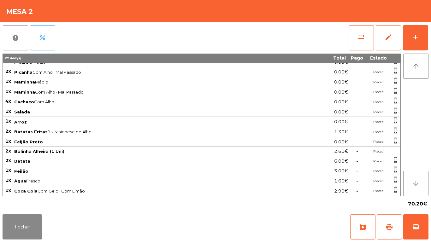
scroll to position [44, 0]
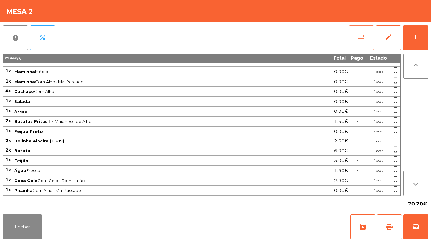
click at [356, 37] on button "sync_alt" at bounding box center [361, 37] width 25 height 25
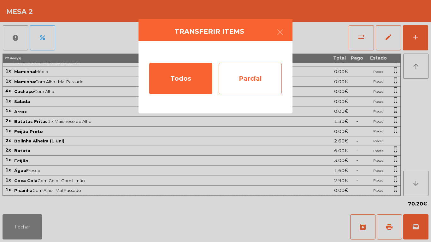
click at [260, 74] on div "Parcial" at bounding box center [250, 79] width 63 height 32
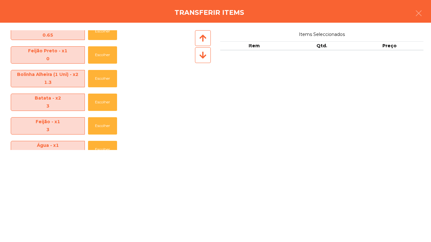
scroll to position [235, 0]
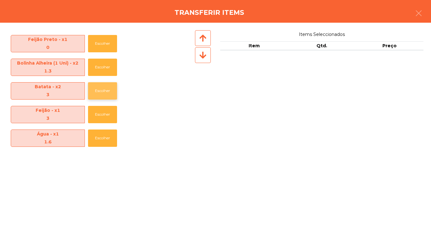
click at [106, 92] on button "Escolher" at bounding box center [102, 90] width 29 height 17
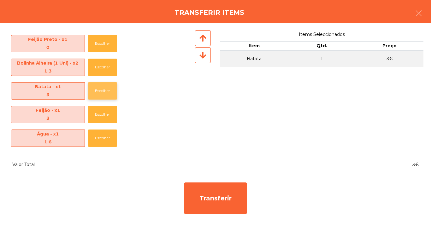
click at [109, 90] on button "Escolher" at bounding box center [102, 90] width 29 height 17
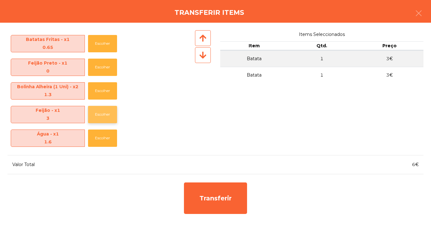
click at [111, 114] on button "Escolher" at bounding box center [102, 114] width 29 height 17
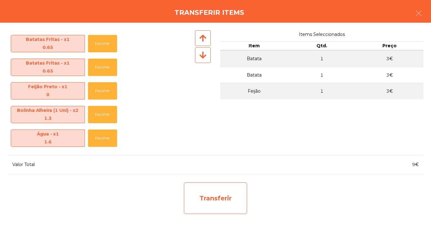
click at [232, 194] on div "Transferir" at bounding box center [215, 199] width 63 height 32
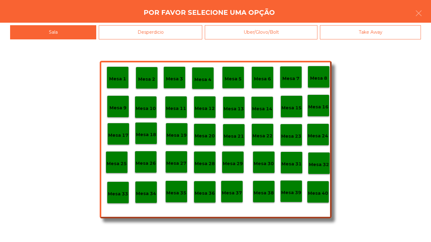
click at [188, 32] on div "Desperdicio" at bounding box center [150, 32] width 103 height 14
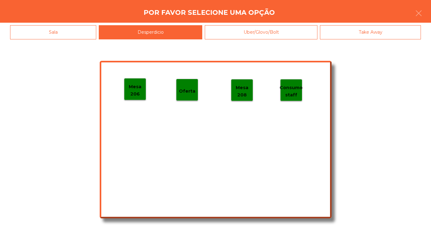
click at [139, 88] on p "Mesa 206" at bounding box center [134, 90] width 21 height 14
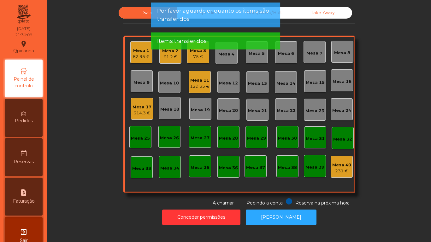
click at [171, 58] on div "61.2 €" at bounding box center [170, 57] width 16 height 6
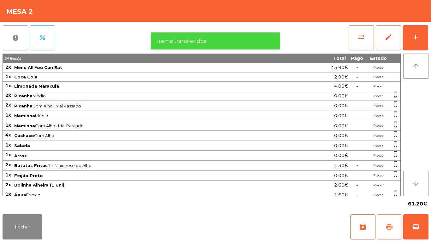
click at [388, 222] on button "print" at bounding box center [389, 227] width 25 height 25
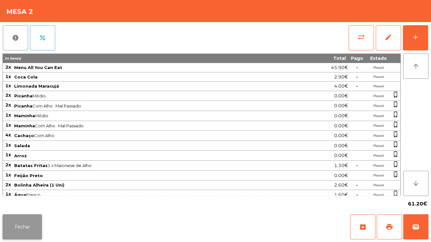
click at [37, 226] on button "Fechar" at bounding box center [22, 227] width 39 height 25
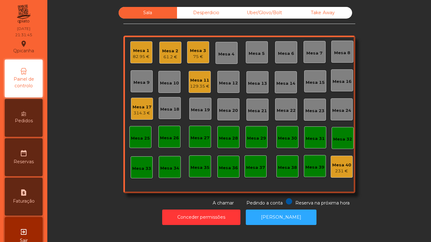
click at [190, 80] on div "Mesa 11" at bounding box center [200, 80] width 20 height 6
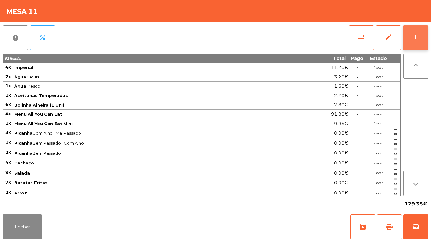
click at [414, 32] on button "add" at bounding box center [415, 37] width 25 height 25
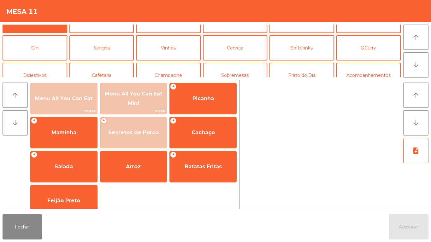
scroll to position [32, 0]
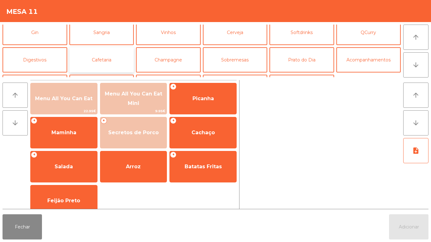
click at [114, 58] on button "Cafetaria" at bounding box center [101, 59] width 65 height 25
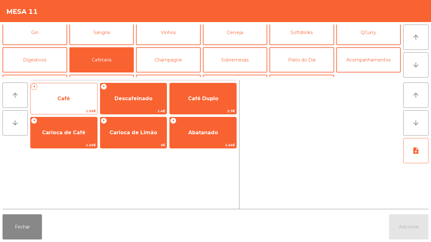
click at [76, 108] on div "+ Café 1.35€" at bounding box center [63, 99] width 67 height 32
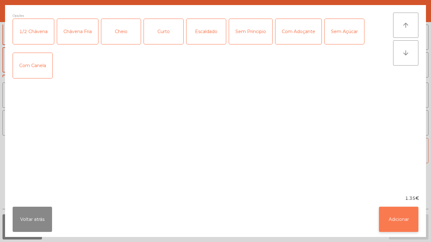
click at [396, 222] on button "Adicionar" at bounding box center [398, 219] width 39 height 25
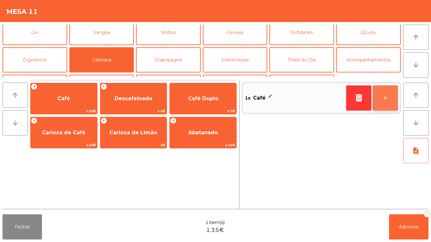
click at [385, 96] on button "+" at bounding box center [385, 97] width 25 height 25
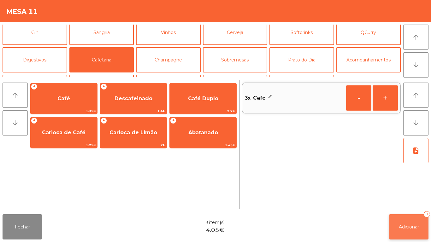
click at [403, 227] on span "Adicionar" at bounding box center [409, 227] width 20 height 6
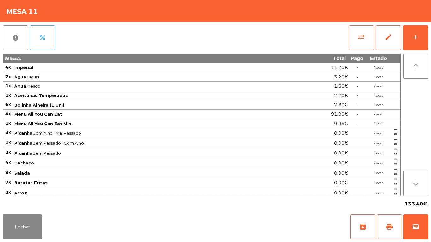
click at [27, 209] on div "133.40€" at bounding box center [216, 204] width 426 height 16
click at [32, 217] on button "Fechar" at bounding box center [22, 227] width 39 height 25
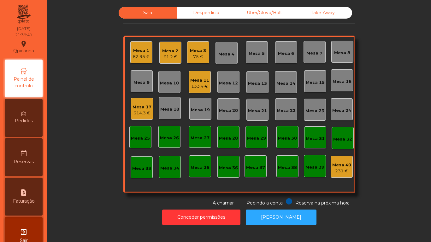
click at [193, 58] on div "75 €" at bounding box center [198, 57] width 16 height 6
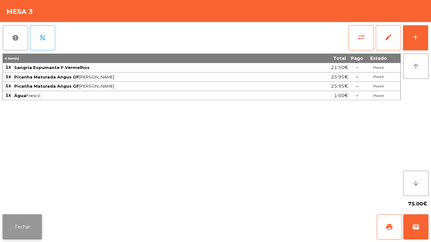
click at [30, 222] on button "Fechar" at bounding box center [22, 227] width 39 height 25
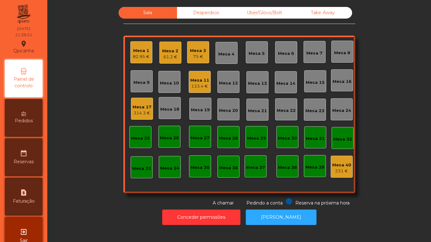
click at [136, 58] on div "82.95 €" at bounding box center [141, 57] width 17 height 6
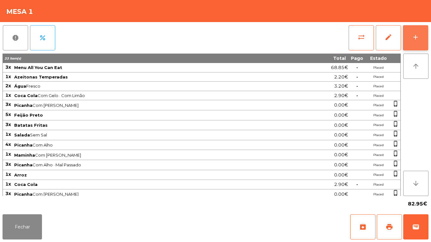
click at [416, 41] on button "add" at bounding box center [415, 37] width 25 height 25
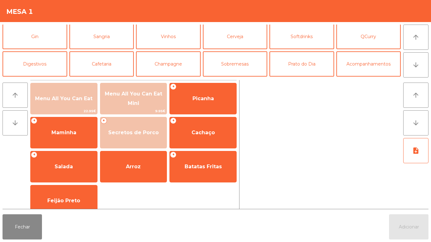
scroll to position [28, 0]
click at [114, 62] on button "Cafetaria" at bounding box center [101, 63] width 65 height 25
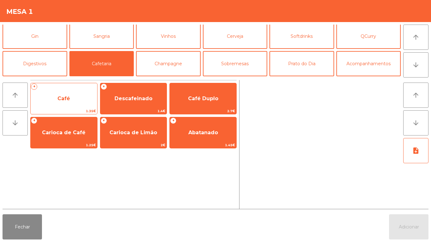
click at [75, 96] on span "Café" at bounding box center [64, 98] width 67 height 17
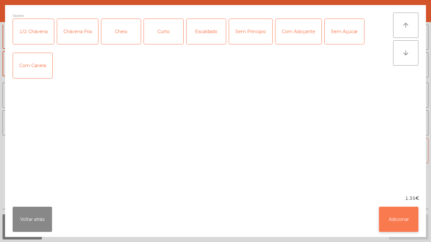
click at [393, 211] on button "Adicionar" at bounding box center [398, 219] width 39 height 25
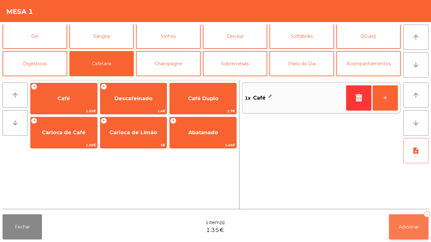
click at [408, 232] on button "Adicionar 1" at bounding box center [408, 227] width 39 height 25
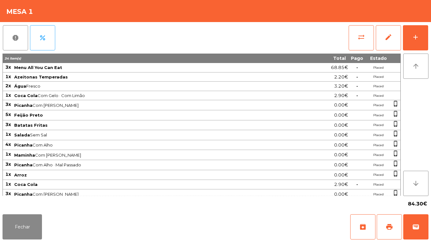
click at [32, 242] on div "Fechar archive print wallet" at bounding box center [215, 227] width 431 height 30
click at [26, 217] on button "Fechar" at bounding box center [22, 227] width 39 height 25
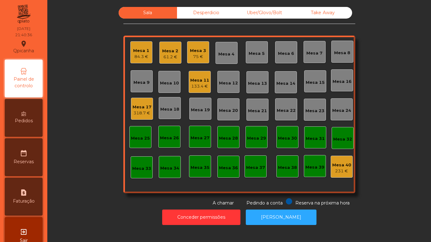
click at [203, 50] on div "Mesa 3" at bounding box center [198, 51] width 16 height 6
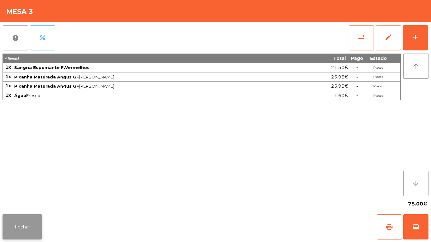
click at [21, 216] on button "Fechar" at bounding box center [22, 227] width 39 height 25
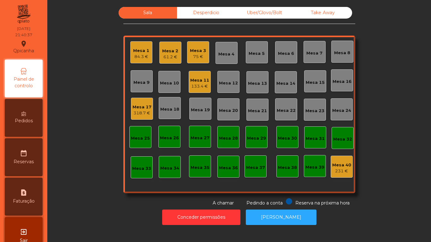
click at [167, 54] on div "61.2 €" at bounding box center [170, 57] width 16 height 6
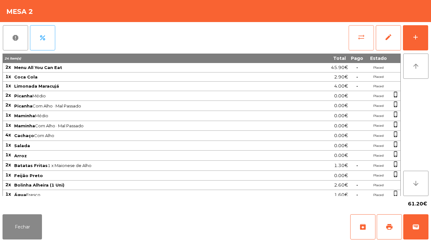
click at [360, 37] on span "sync_alt" at bounding box center [361, 37] width 8 height 8
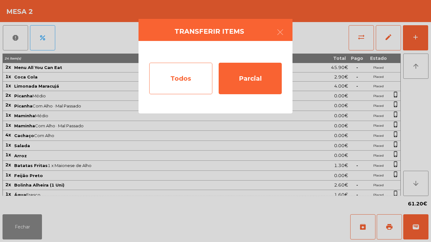
click at [183, 78] on div "Todos" at bounding box center [180, 79] width 63 height 32
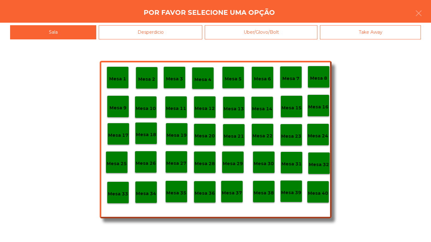
click at [320, 191] on p "Mesa 40" at bounding box center [318, 193] width 20 height 7
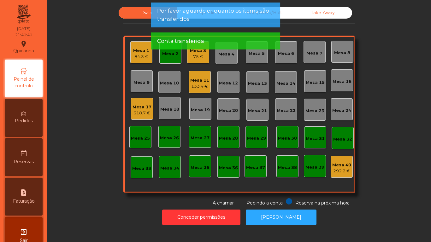
click at [204, 59] on div "Mesa 3 75 €" at bounding box center [198, 52] width 22 height 22
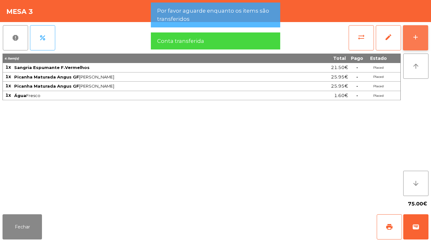
click at [420, 41] on button "add" at bounding box center [415, 37] width 25 height 25
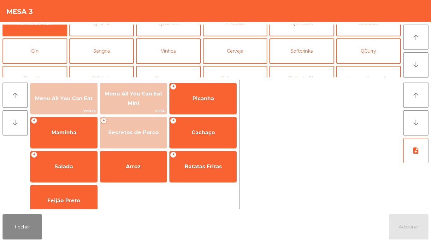
scroll to position [16, 0]
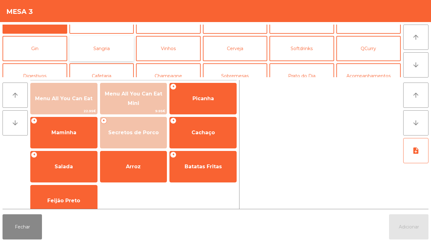
click at [109, 54] on button "Sangria" at bounding box center [101, 48] width 65 height 25
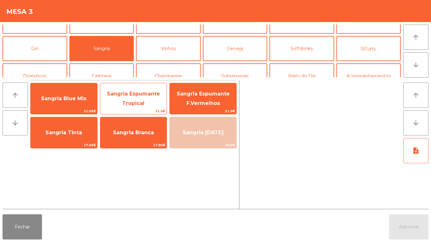
click at [152, 97] on span "Sangria Espumante Tropical" at bounding box center [133, 98] width 67 height 27
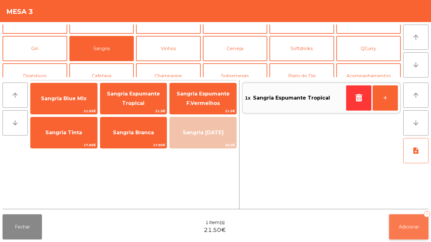
click at [404, 220] on button "Adicionar 1" at bounding box center [408, 227] width 39 height 25
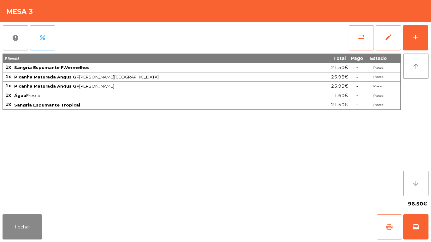
click at [380, 221] on button "print" at bounding box center [389, 227] width 25 height 25
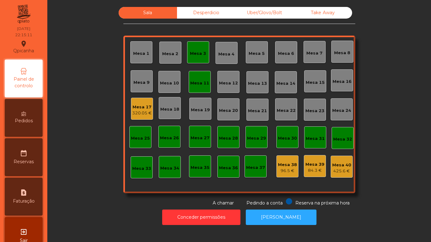
click at [199, 52] on div "Mesa 3" at bounding box center [198, 53] width 16 height 6
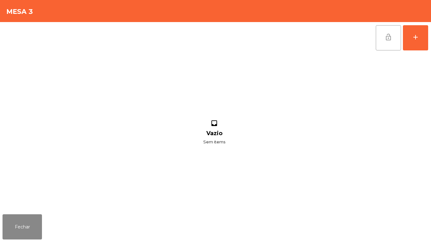
click at [392, 44] on button "lock_open" at bounding box center [388, 37] width 25 height 25
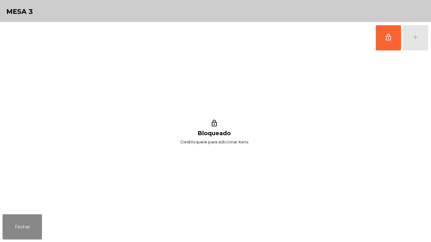
click at [27, 242] on div "Fechar" at bounding box center [215, 227] width 431 height 30
click at [42, 218] on button "Fechar" at bounding box center [22, 227] width 39 height 25
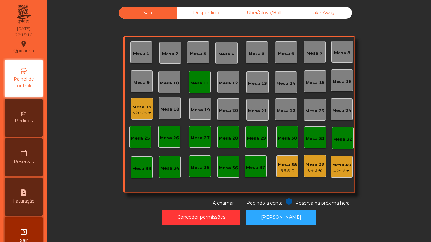
click at [200, 84] on div "Mesa 11" at bounding box center [199, 83] width 19 height 6
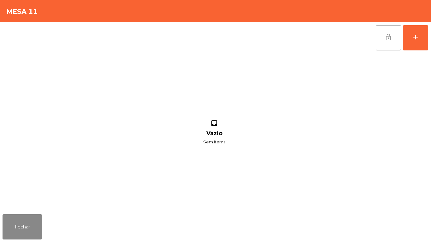
click at [383, 37] on button "lock_open" at bounding box center [388, 37] width 25 height 25
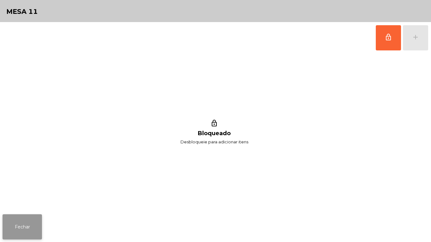
click at [30, 215] on button "Fechar" at bounding box center [22, 227] width 39 height 25
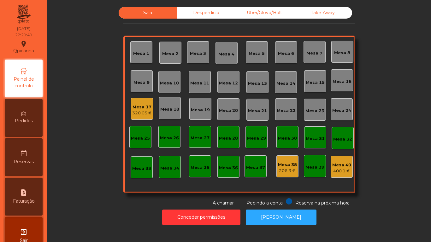
click at [143, 108] on div "Mesa 17" at bounding box center [142, 107] width 20 height 6
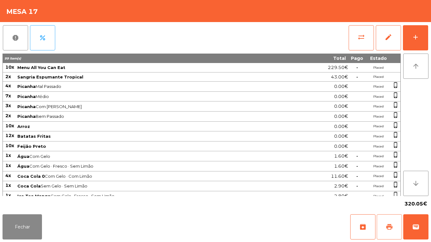
click at [391, 224] on span "print" at bounding box center [390, 227] width 8 height 8
click at [26, 219] on button "Fechar" at bounding box center [22, 227] width 39 height 25
